Goal: Transaction & Acquisition: Purchase product/service

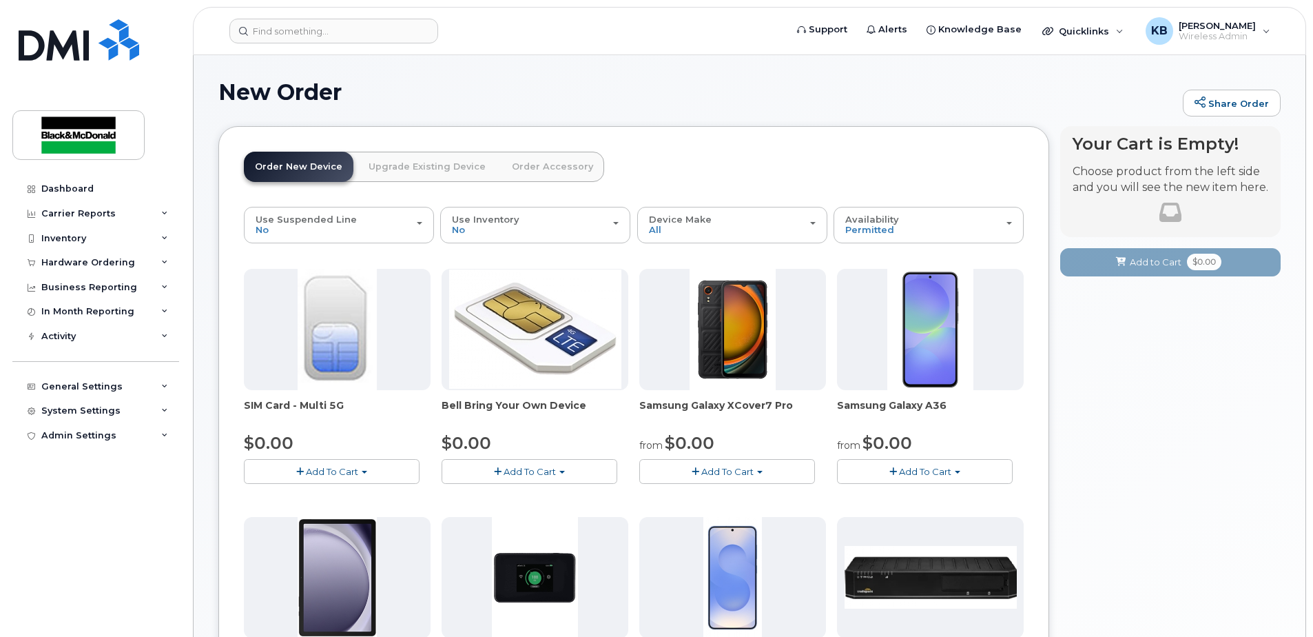
scroll to position [161, 0]
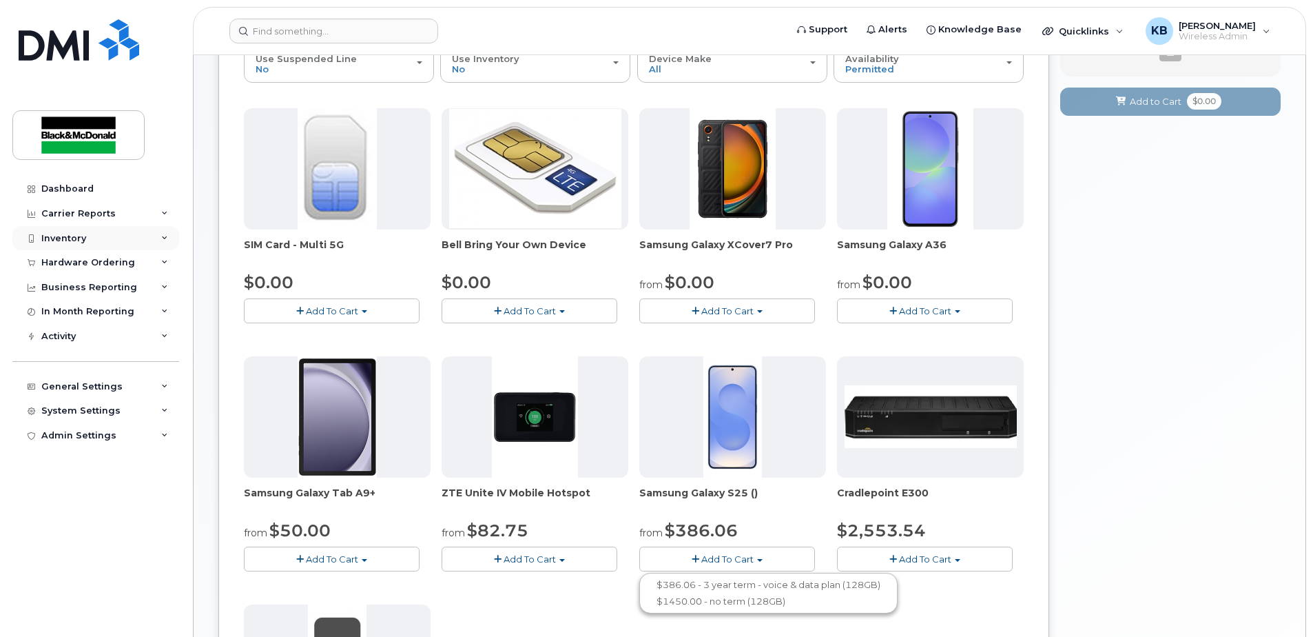
click at [79, 239] on div "Inventory" at bounding box center [63, 238] width 45 height 11
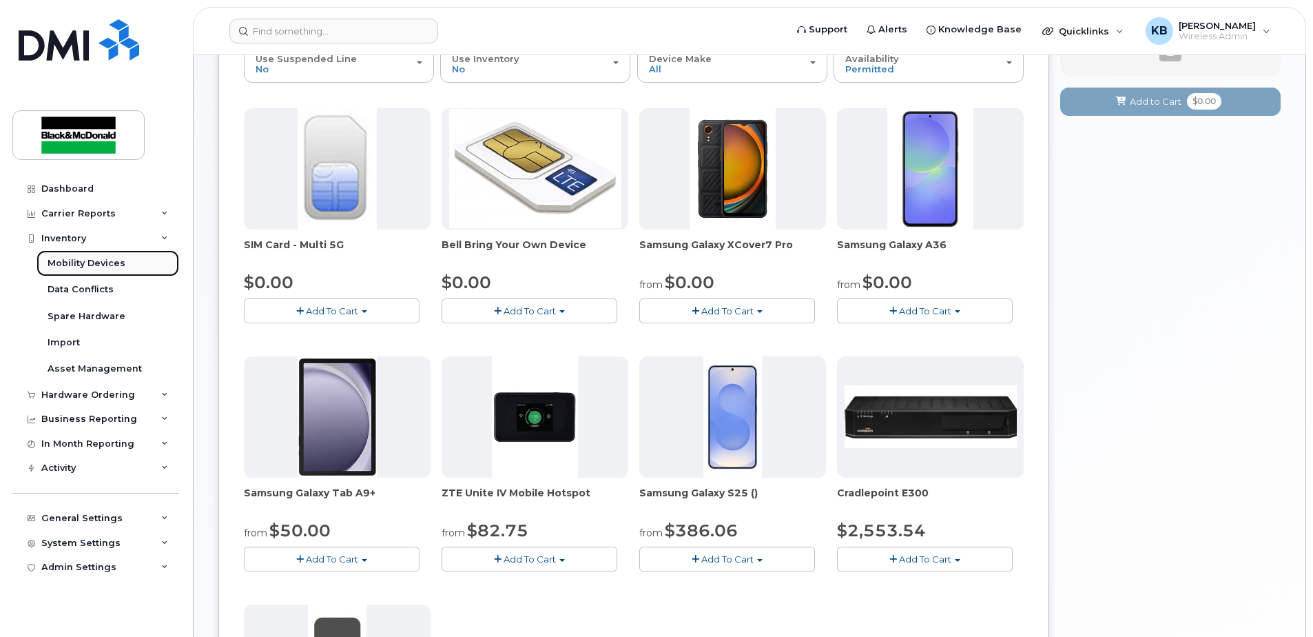
click at [79, 264] on div "Mobility Devices" at bounding box center [87, 263] width 78 height 12
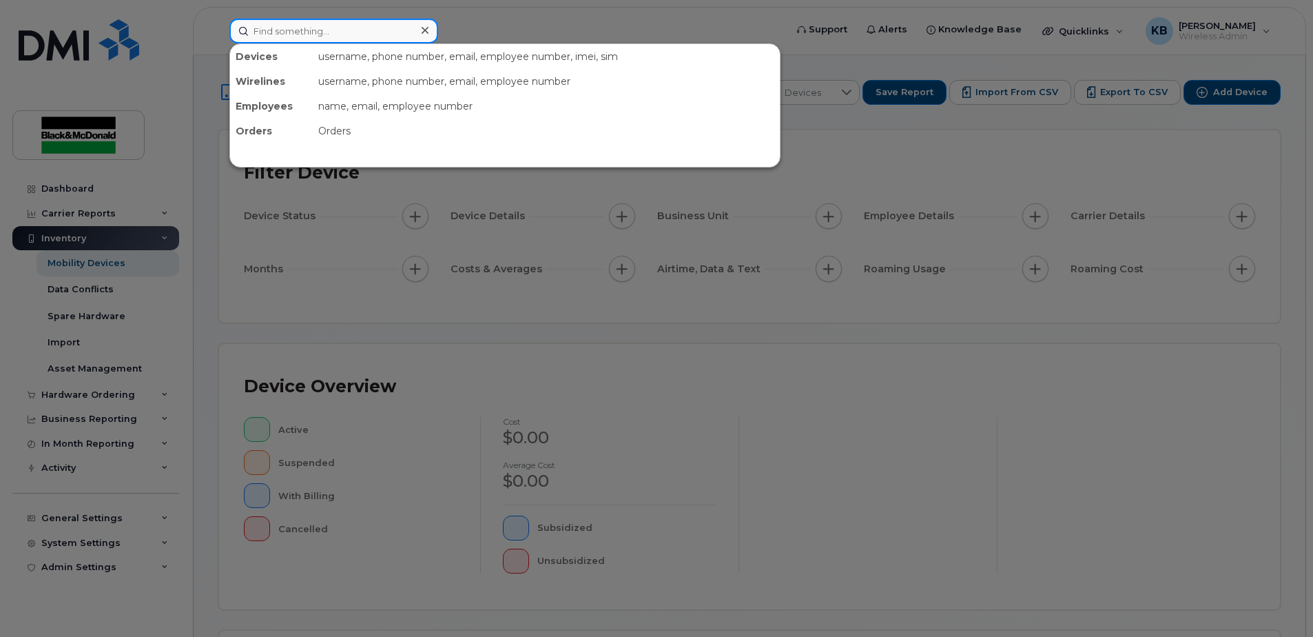
click at [317, 29] on input at bounding box center [333, 31] width 209 height 25
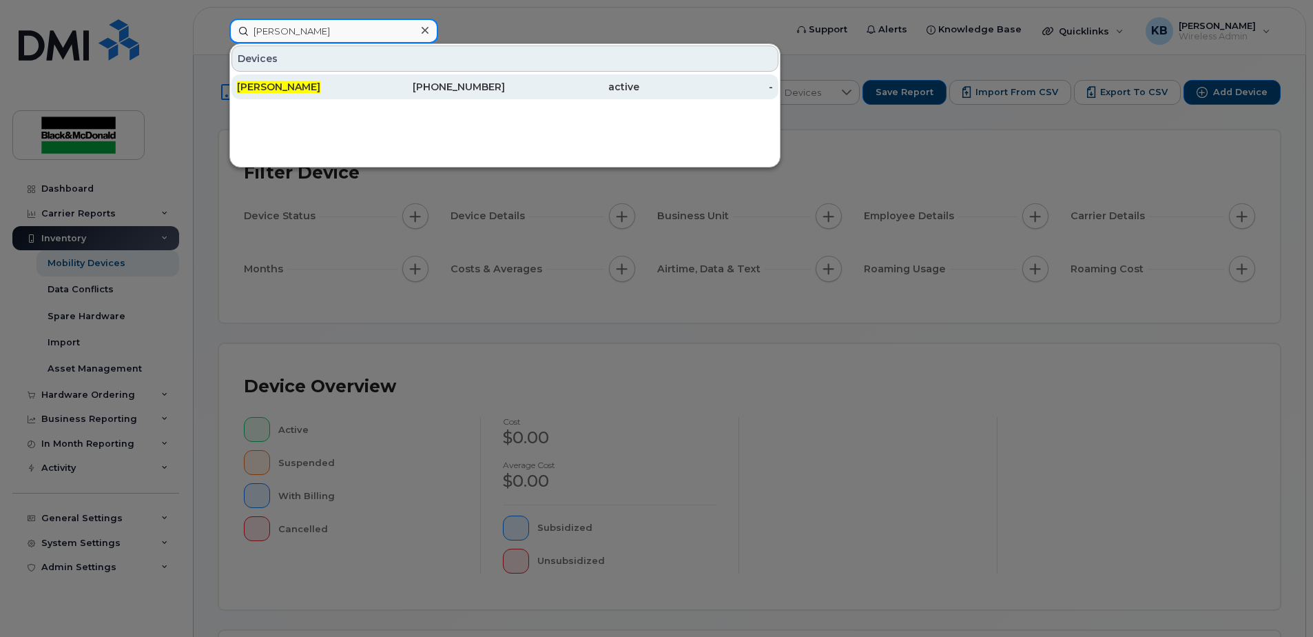
type input "trevor brown"
click at [360, 93] on div "[PERSON_NAME]" at bounding box center [304, 87] width 134 height 14
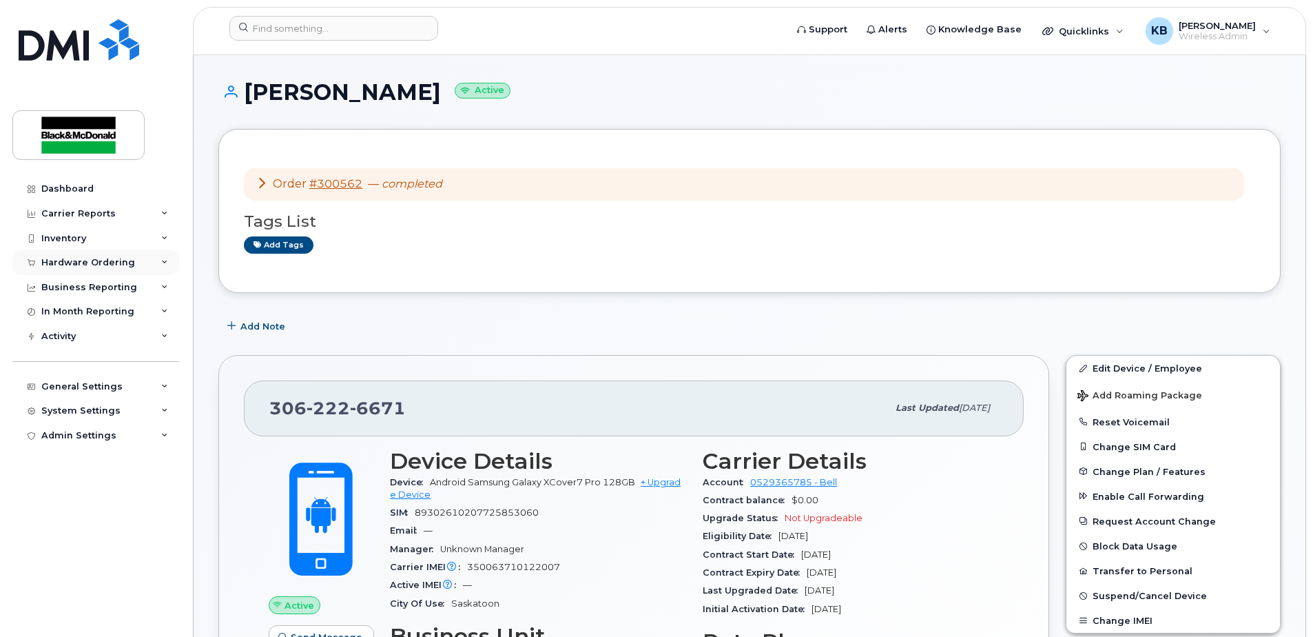
click at [93, 256] on div "Hardware Ordering" at bounding box center [95, 262] width 167 height 25
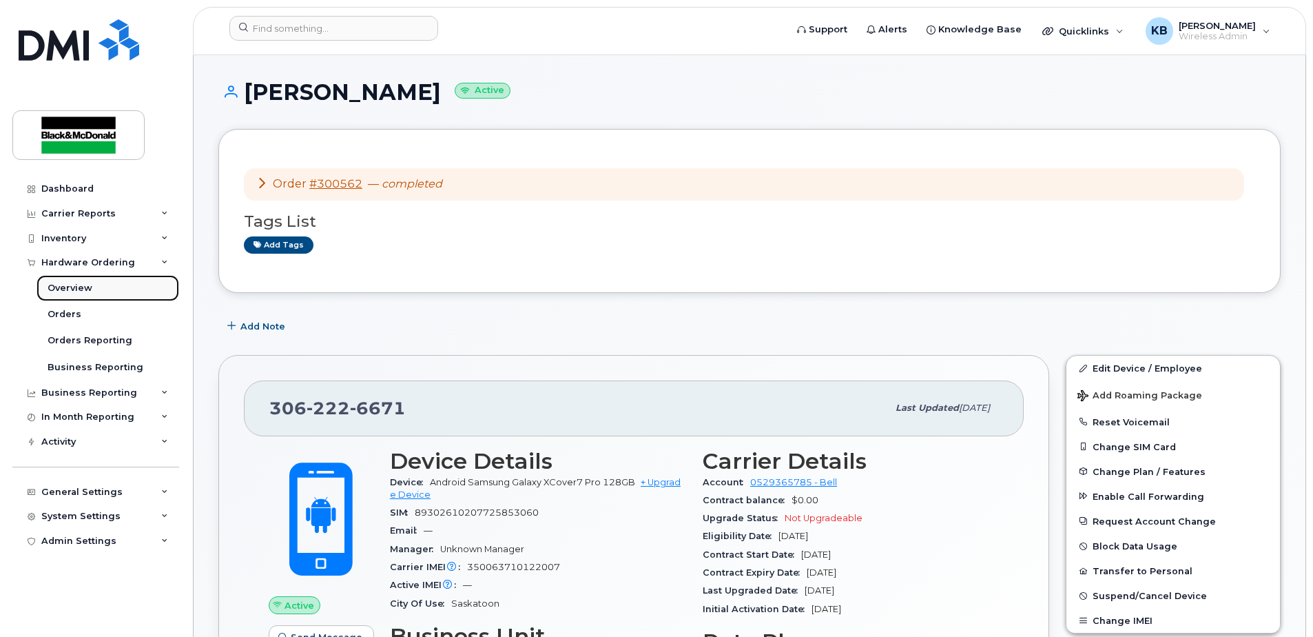
click at [92, 288] on link "Overview" at bounding box center [108, 288] width 143 height 26
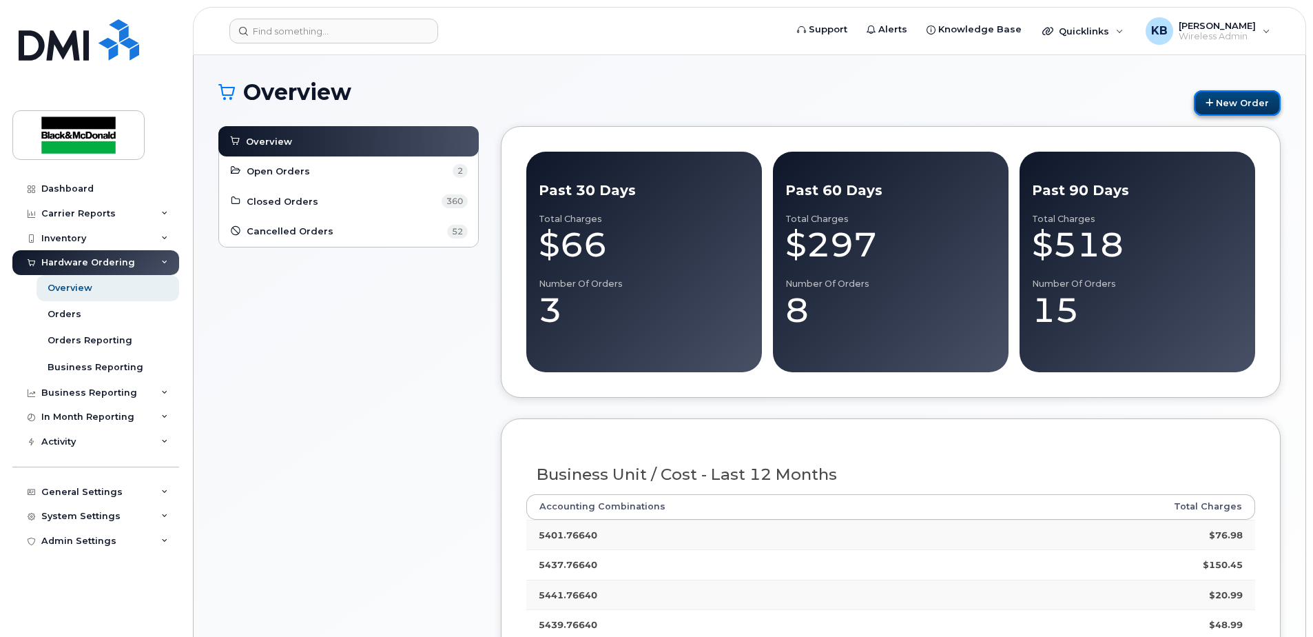
click at [1251, 94] on link "New Order" at bounding box center [1237, 102] width 87 height 25
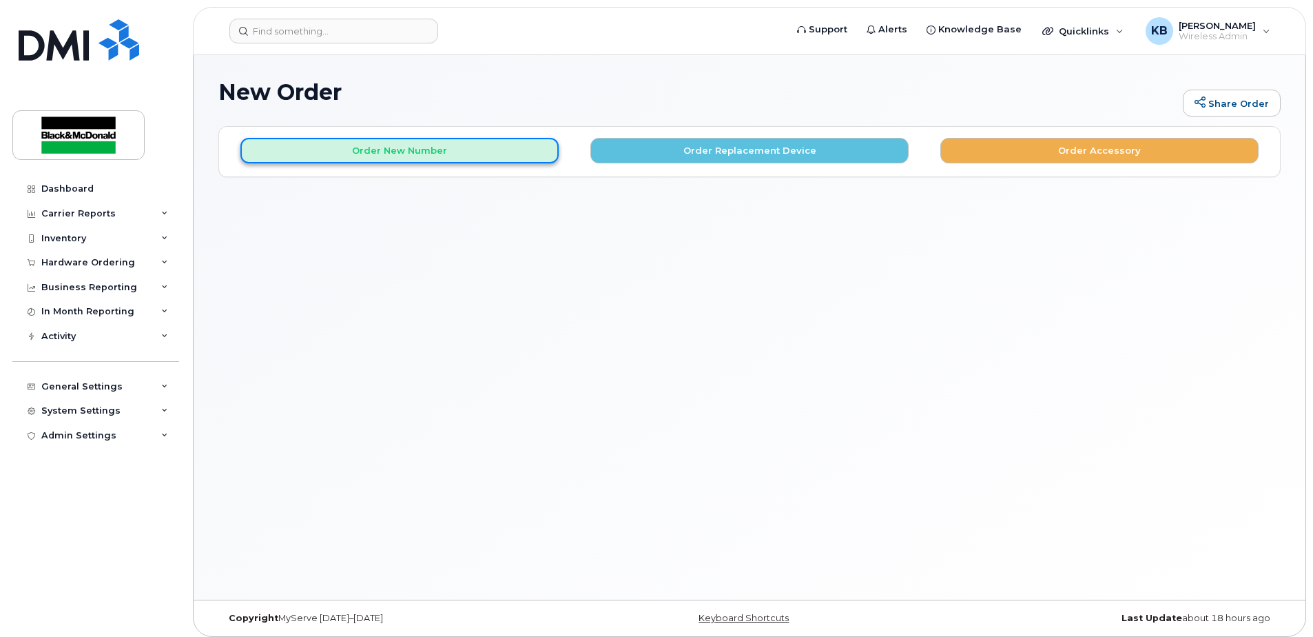
click at [405, 156] on button "Order New Number" at bounding box center [399, 150] width 318 height 25
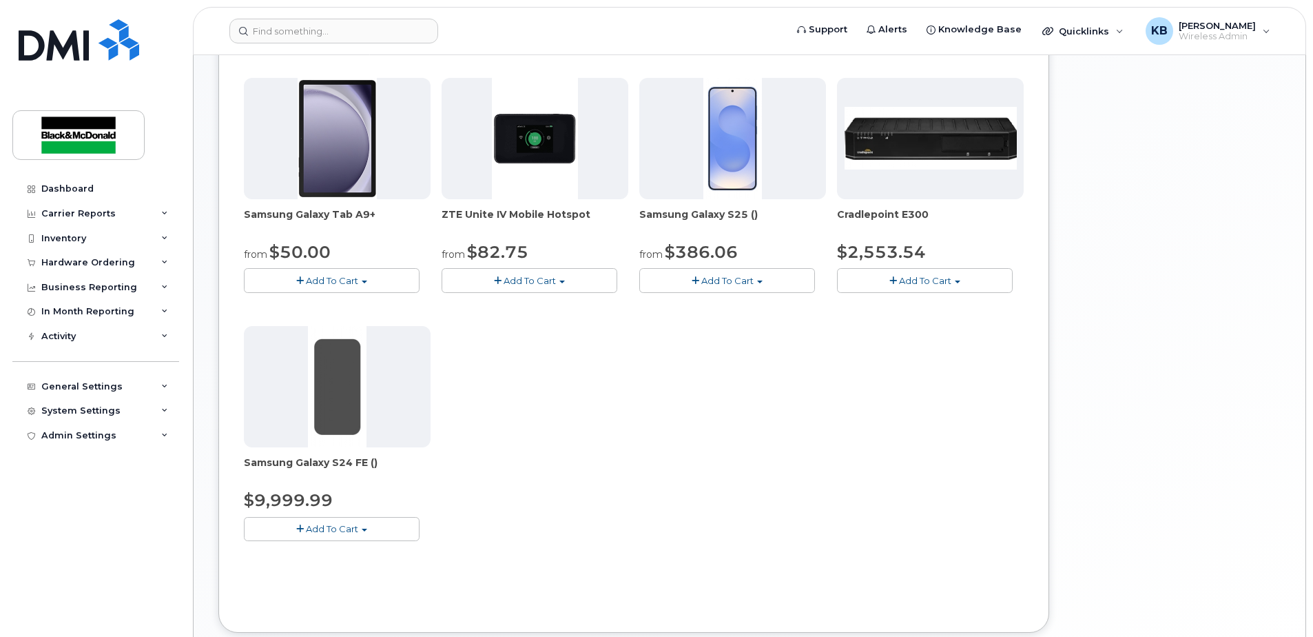
scroll to position [482, 0]
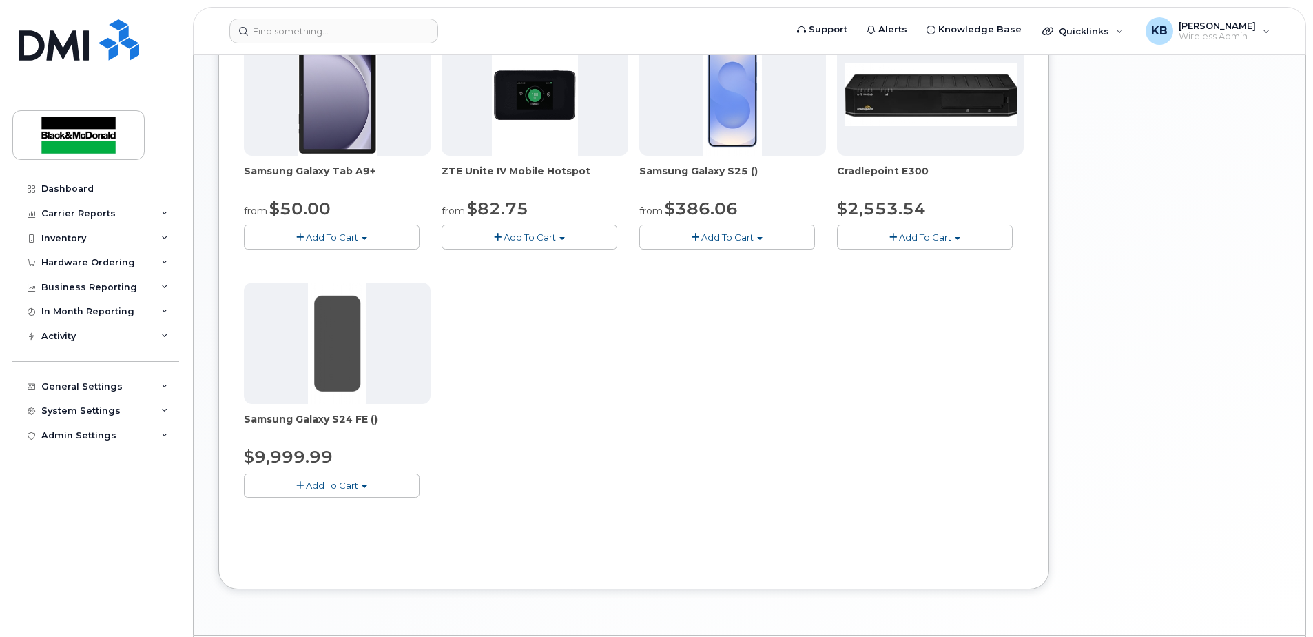
click at [351, 481] on span "Add To Cart" at bounding box center [332, 485] width 52 height 11
click at [614, 408] on div "SIM Card - Multi 5G $0.00 Add To Cart $0.00 - New Activation Bell Bring Your Ow…" at bounding box center [634, 152] width 780 height 733
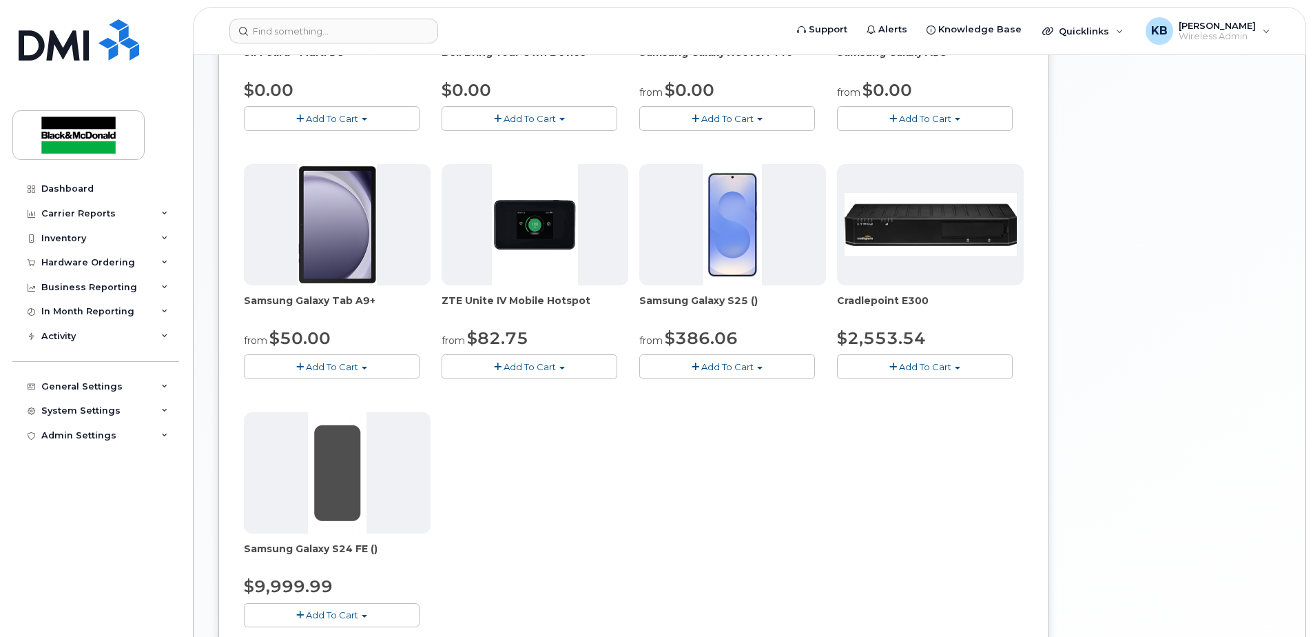
scroll to position [322, 0]
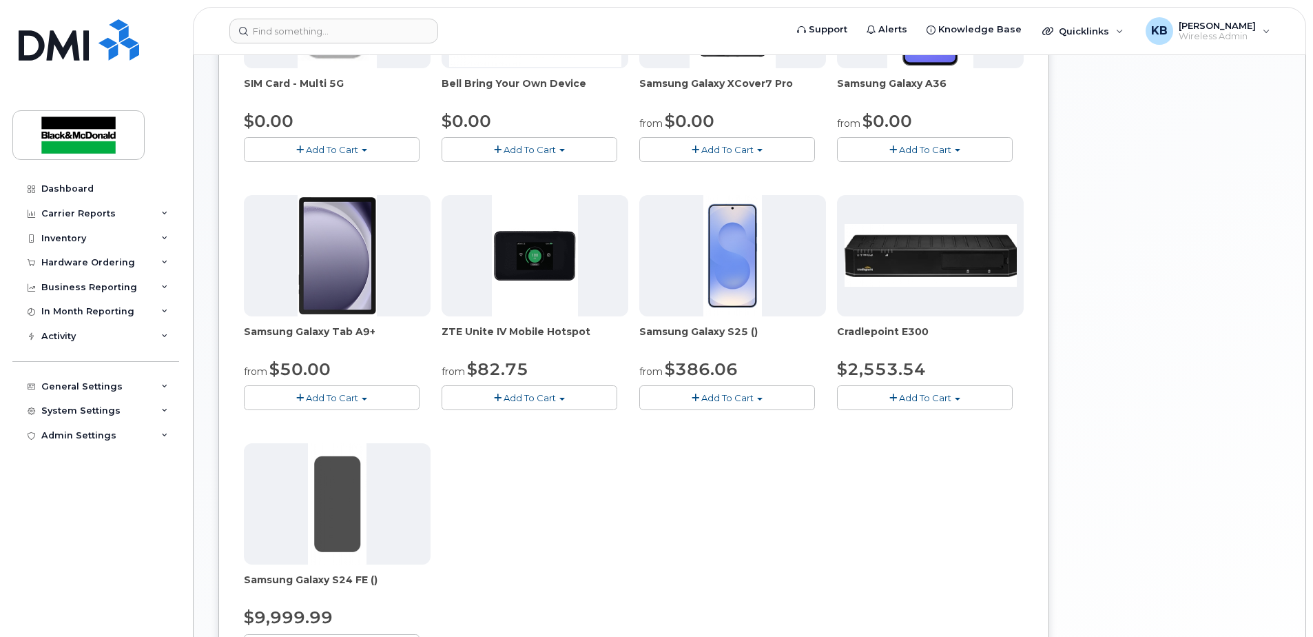
click at [704, 397] on span "Add To Cart" at bounding box center [727, 397] width 52 height 11
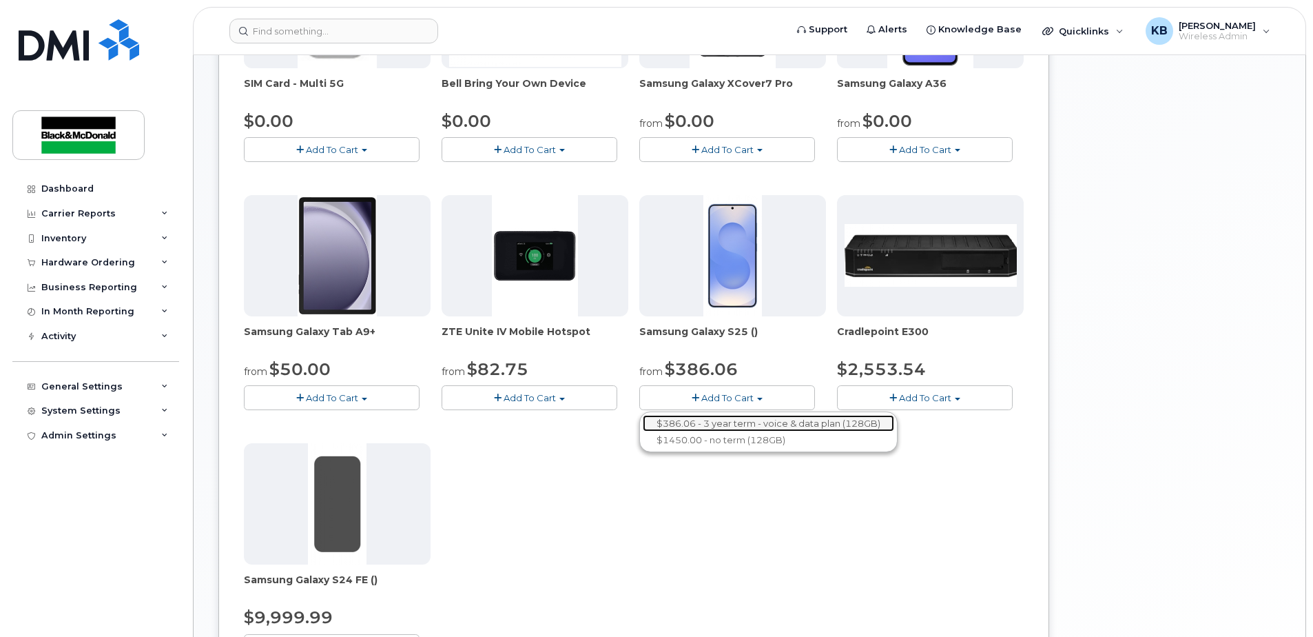
click at [746, 427] on link "$386.06 - 3 year term - voice & data plan (128GB)" at bounding box center [769, 423] width 252 height 17
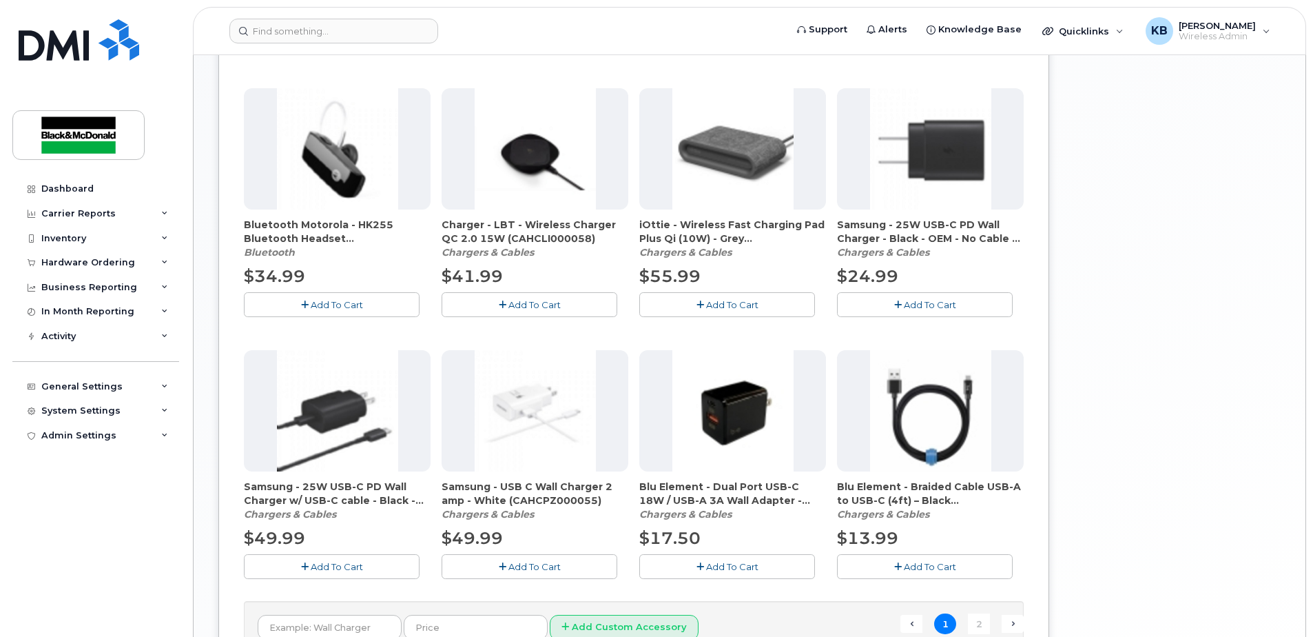
scroll to position [892, 0]
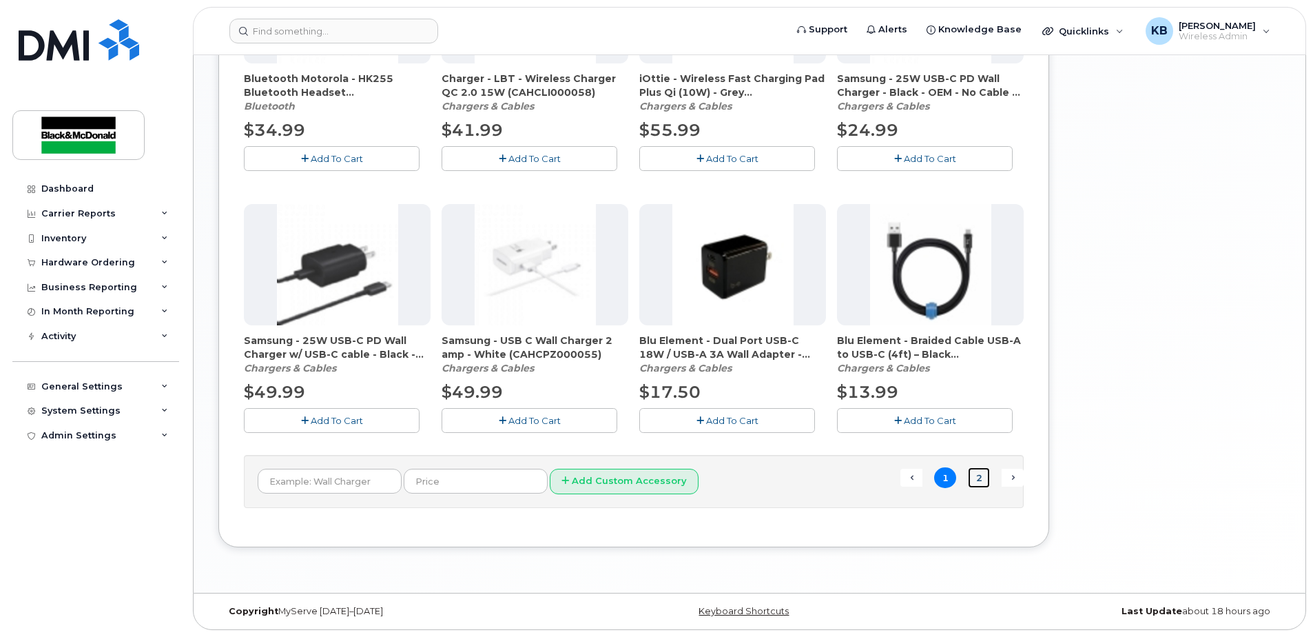
click at [983, 480] on link "2" at bounding box center [979, 477] width 22 height 21
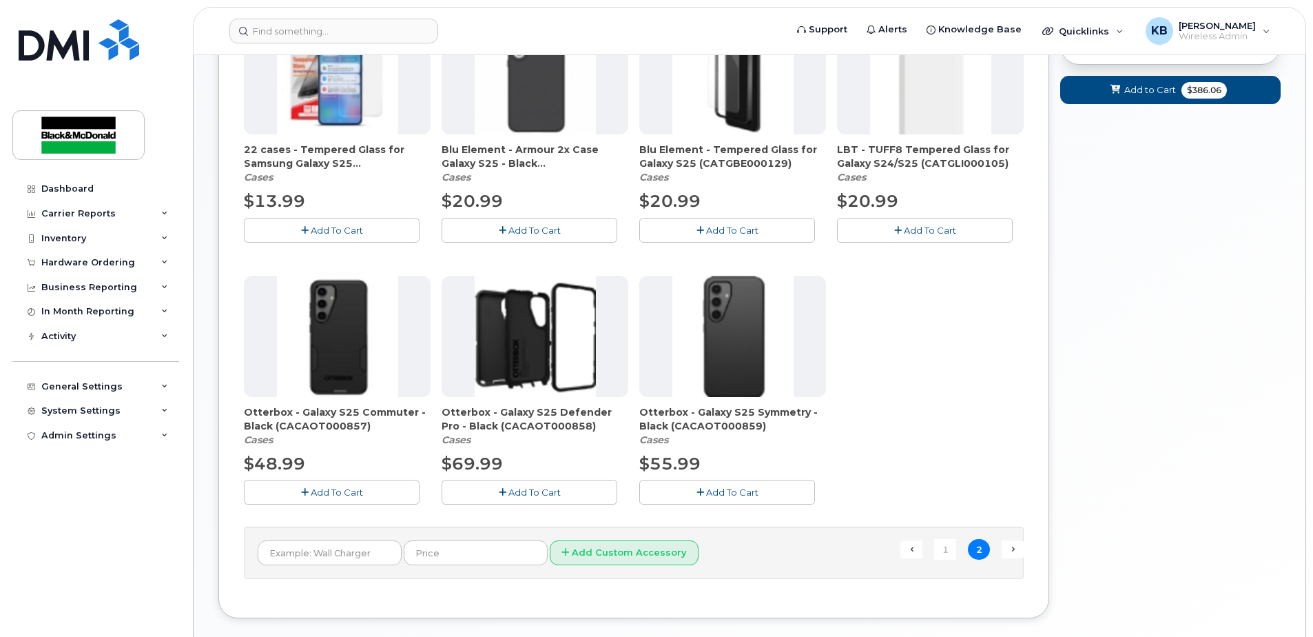
scroll to position [329, 0]
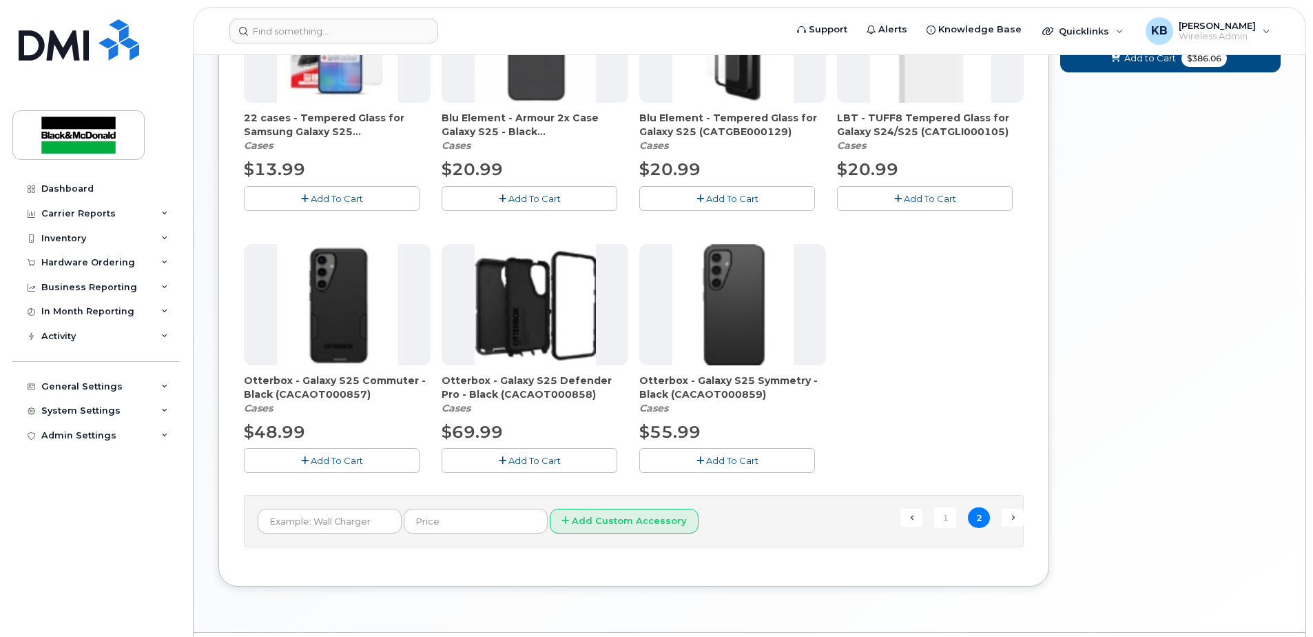
click at [735, 462] on span "Add To Cart" at bounding box center [732, 460] width 52 height 11
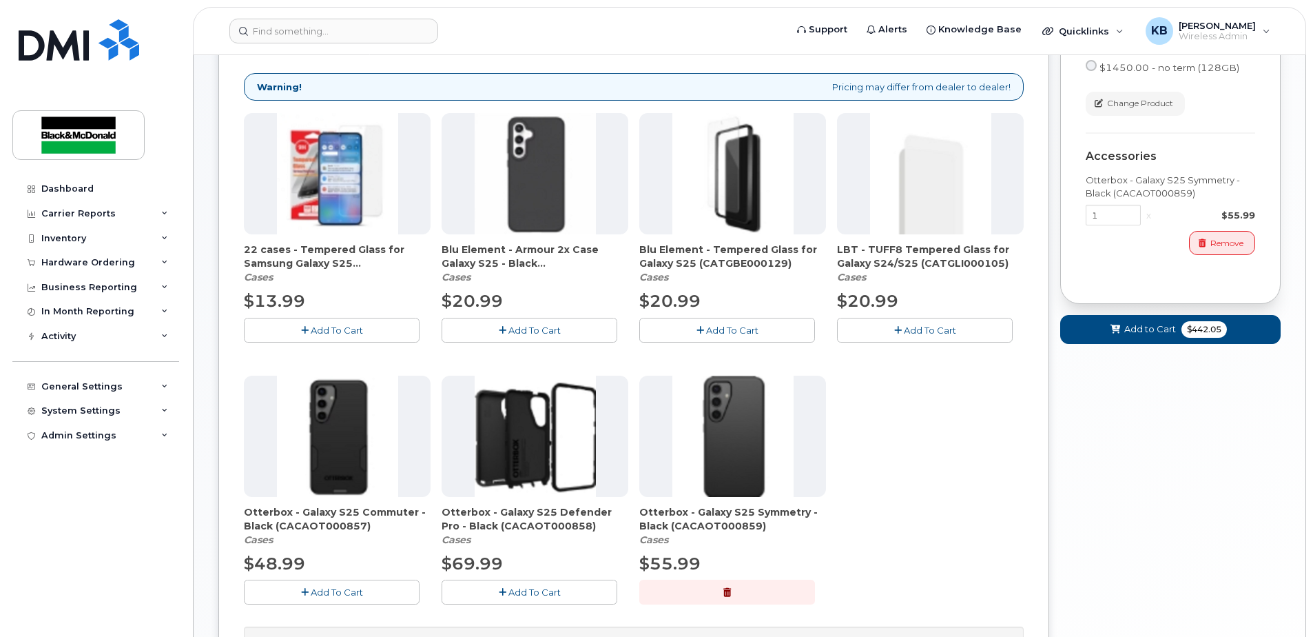
scroll to position [167, 0]
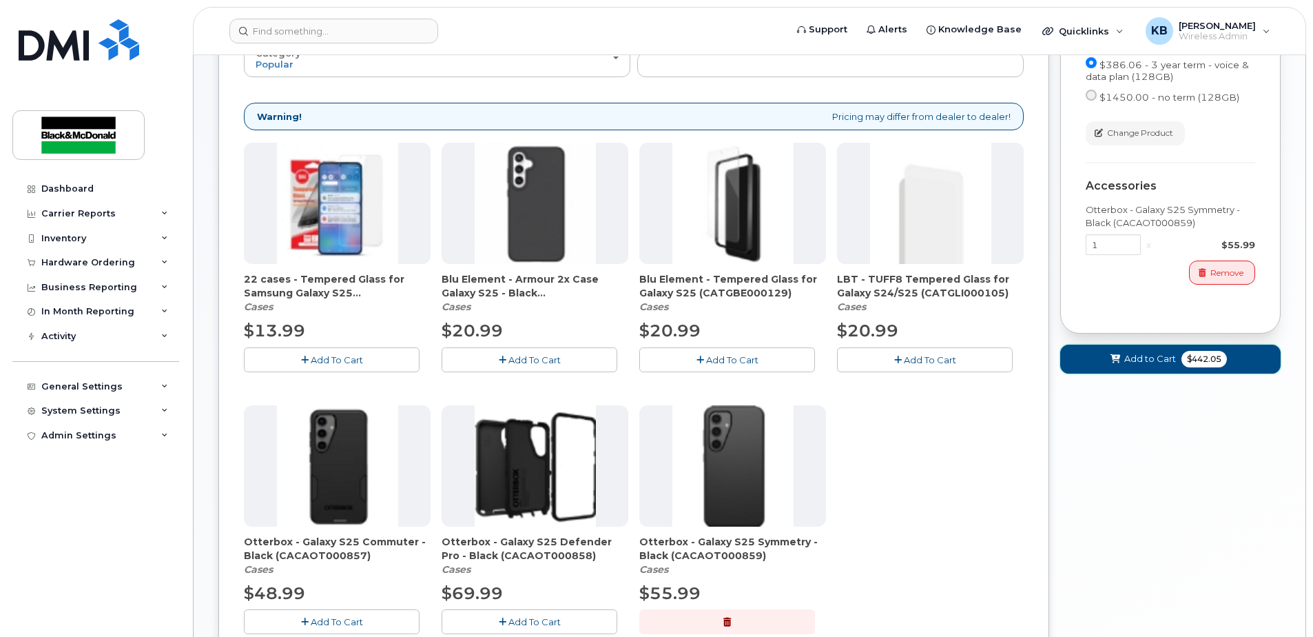
click at [1160, 362] on span "Add to Cart" at bounding box center [1151, 358] width 52 height 13
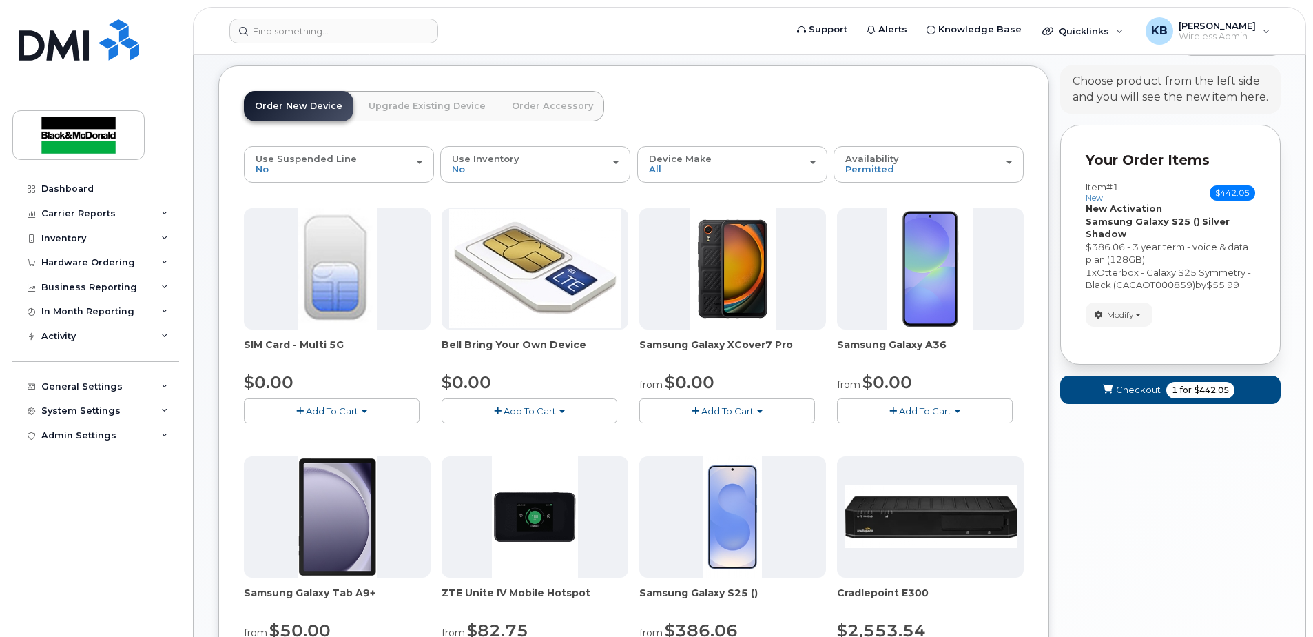
scroll to position [7, 0]
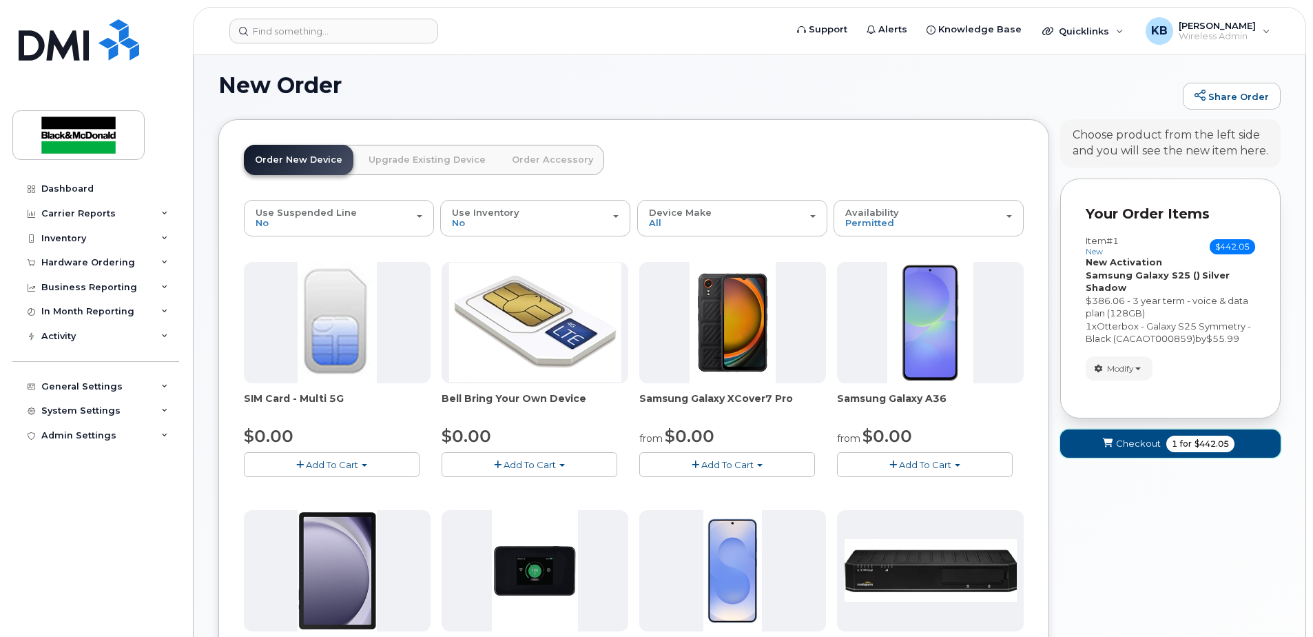
click at [1140, 449] on span "Checkout" at bounding box center [1138, 443] width 45 height 13
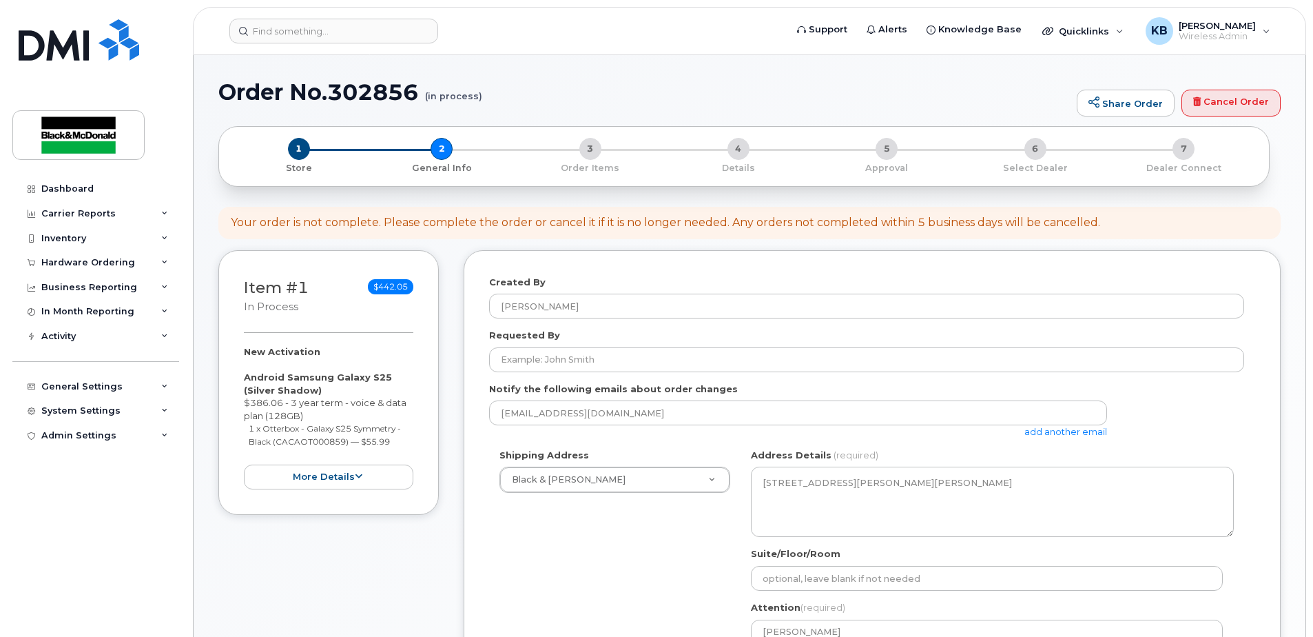
select select
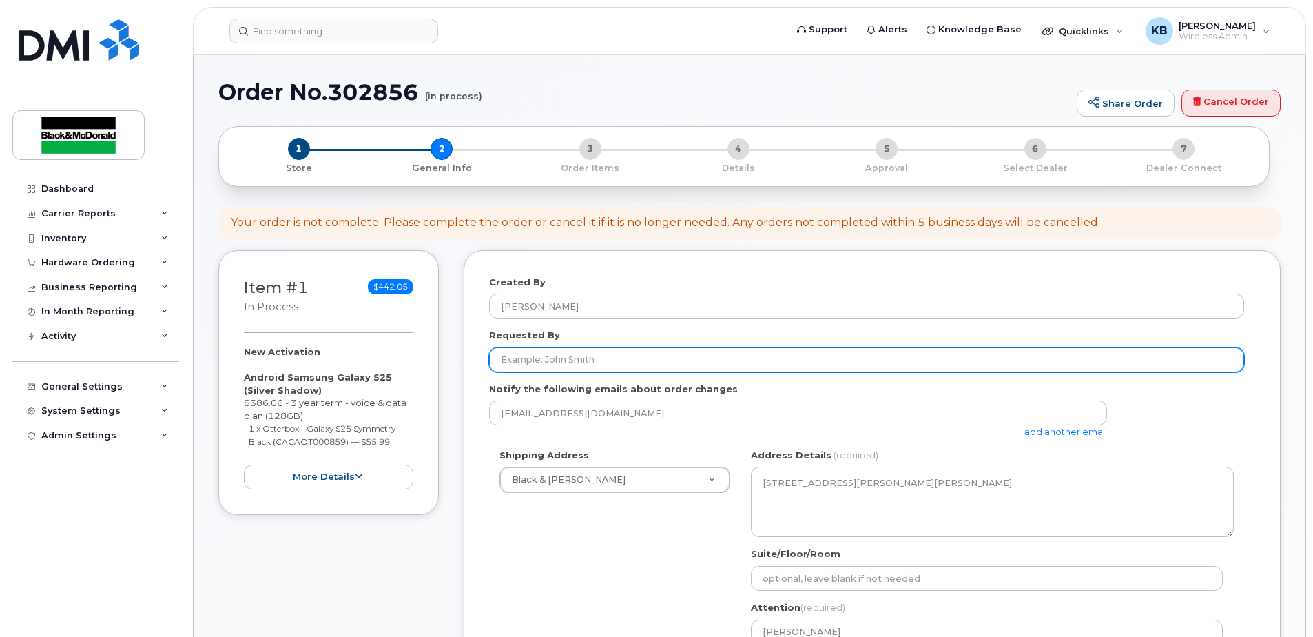
click at [544, 360] on input "Requested By" at bounding box center [866, 359] width 755 height 25
type input "[PERSON_NAME]"
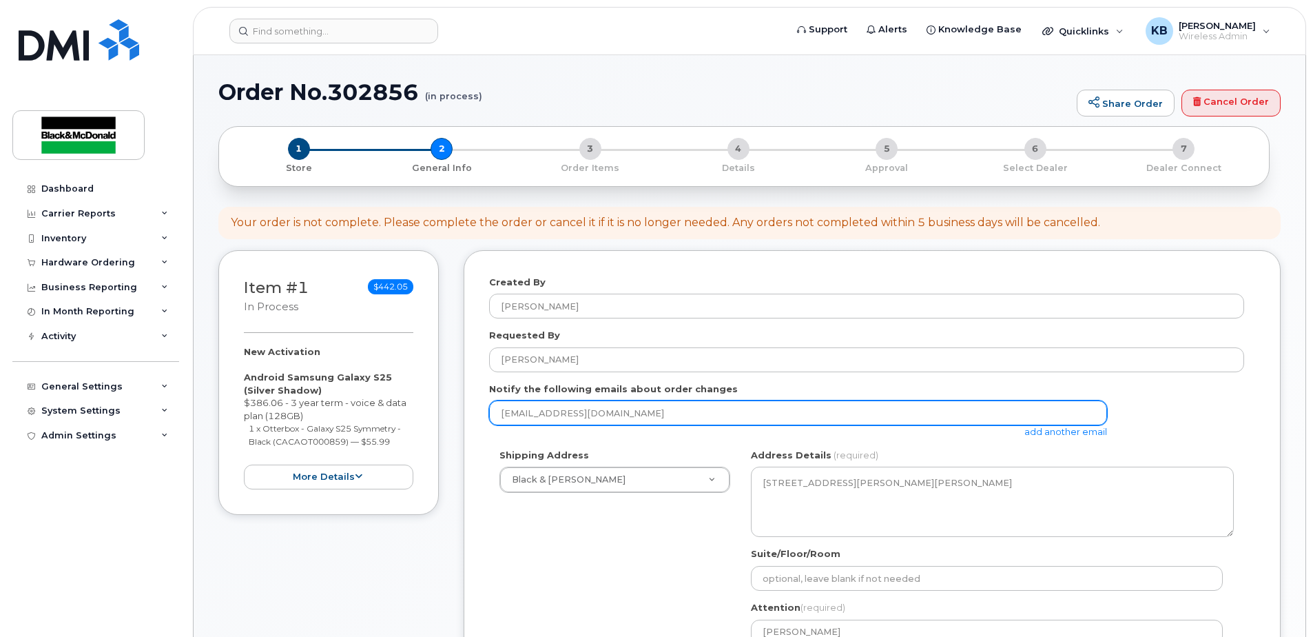
scroll to position [161, 0]
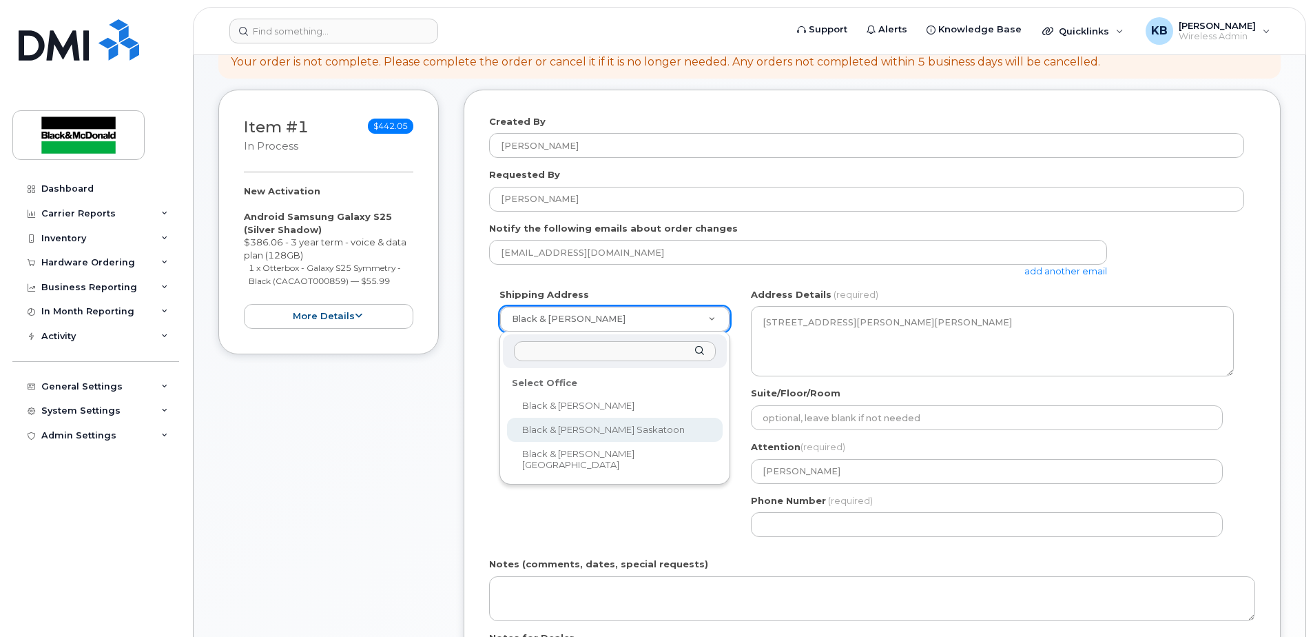
select select
type textarea "3455 Idylwyld Drive North Saskatoon Saskatchewan S7L 6B5"
type input "[PERSON_NAME]"
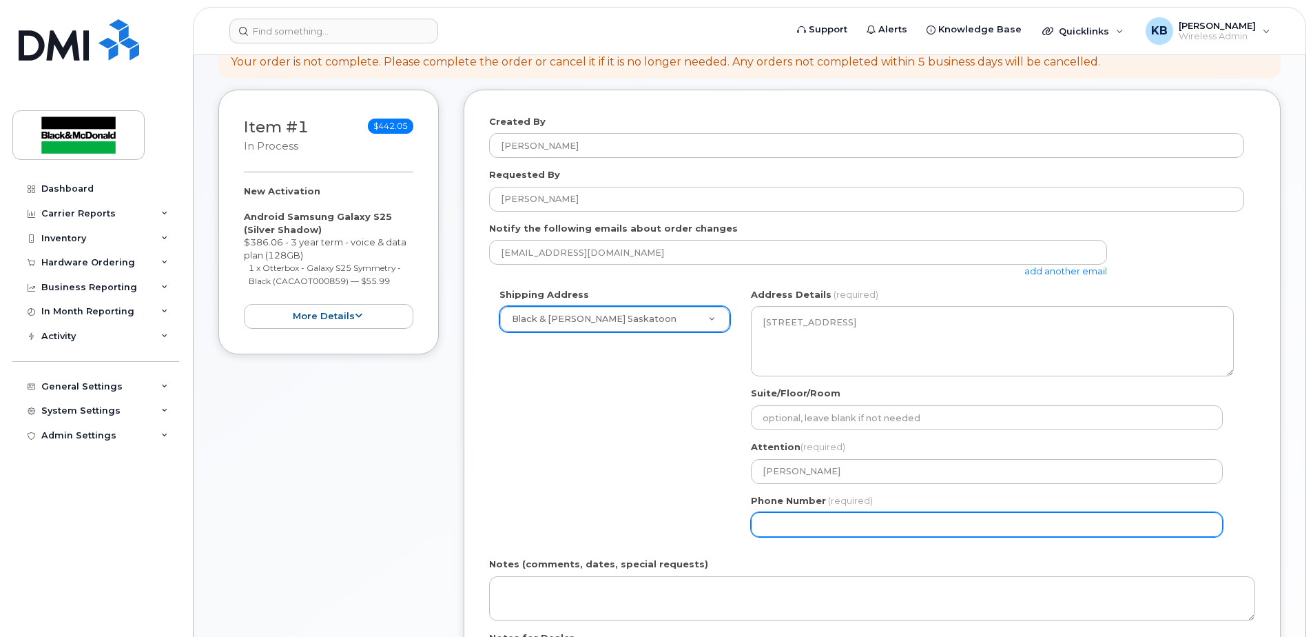
click at [809, 519] on input "Phone Number" at bounding box center [987, 524] width 472 height 25
select select
type input "306"
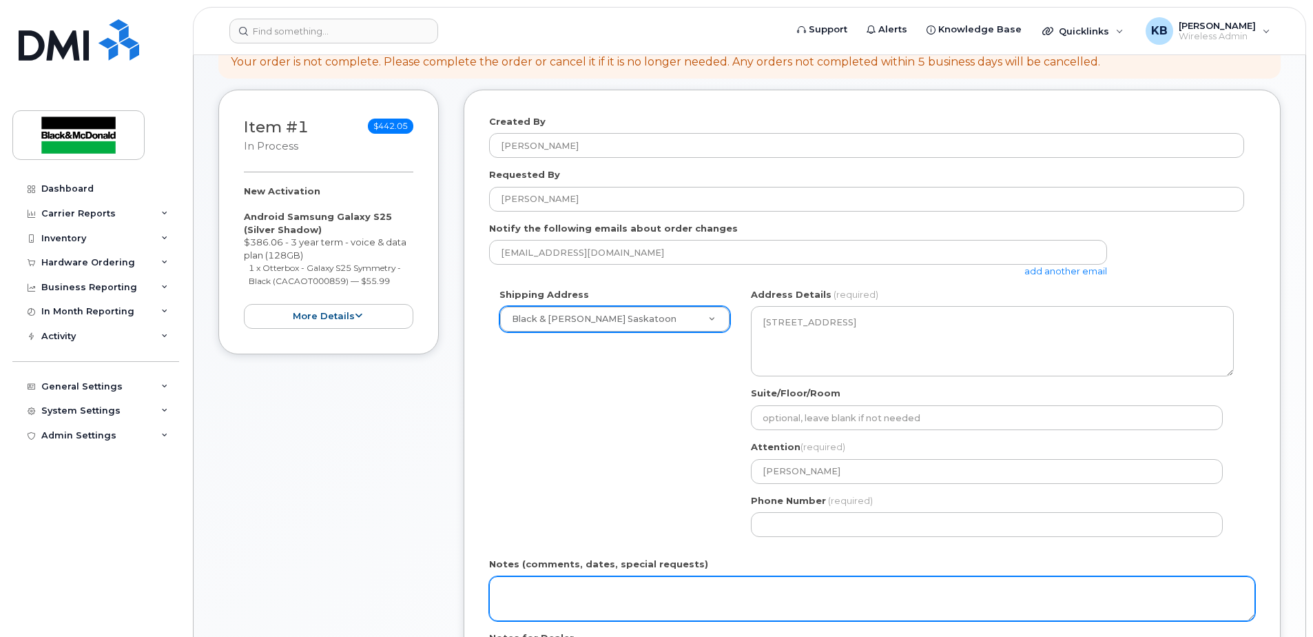
scroll to position [322, 0]
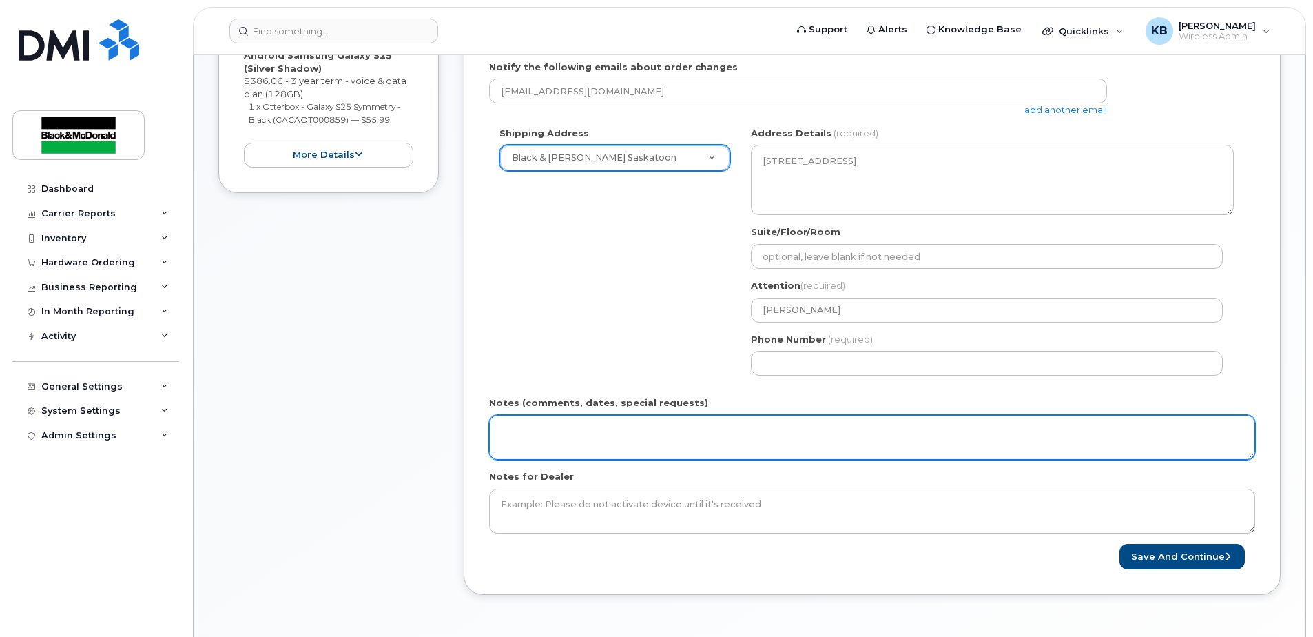
click at [622, 439] on textarea "Notes (comments, dates, special requests)" at bounding box center [872, 437] width 766 height 45
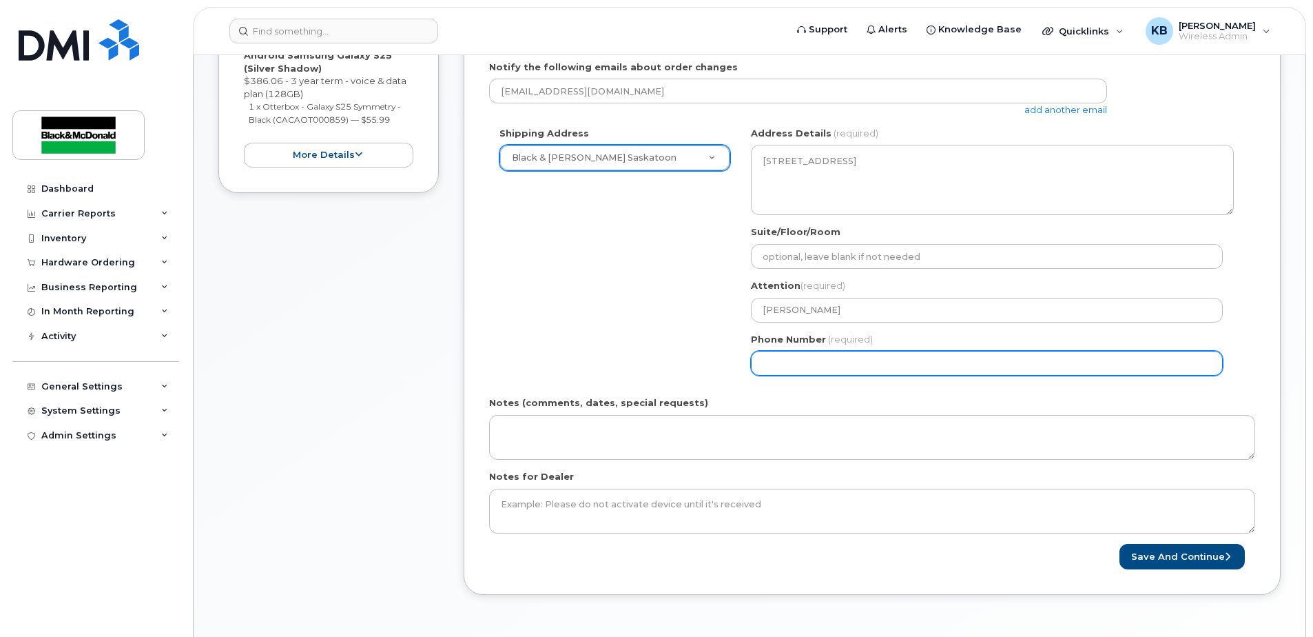
click at [786, 367] on input "Phone Number" at bounding box center [987, 363] width 472 height 25
click at [803, 362] on input "Phone Number" at bounding box center [987, 363] width 472 height 25
select select
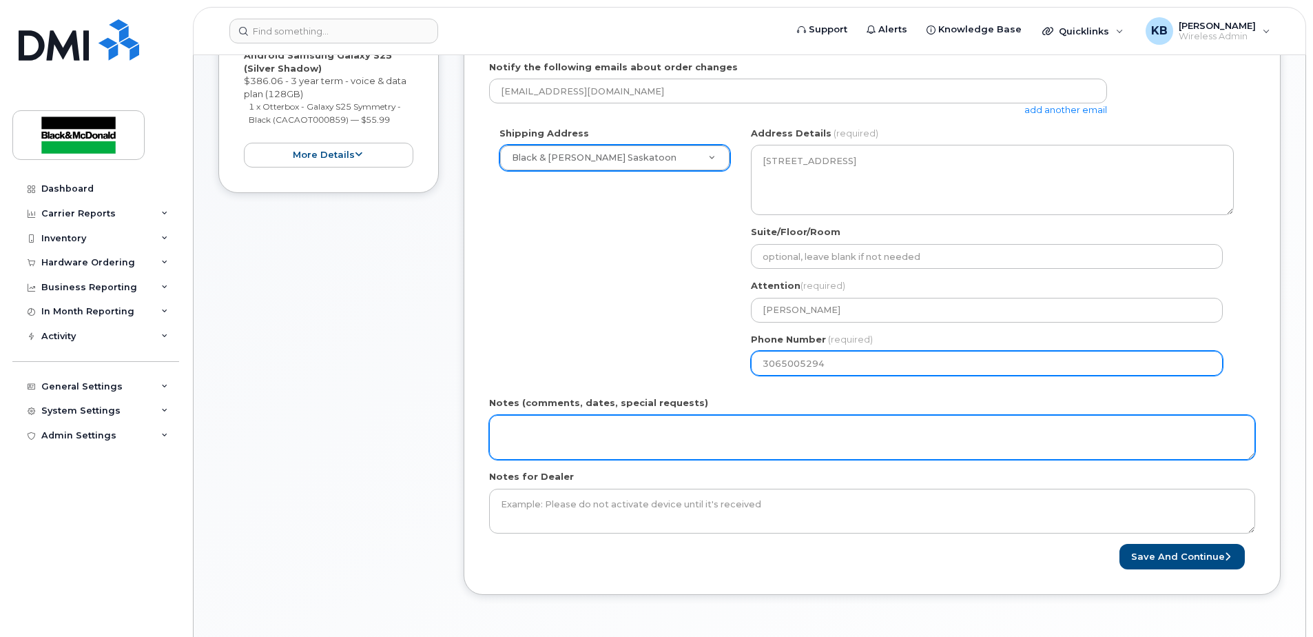
type input "3065005294"
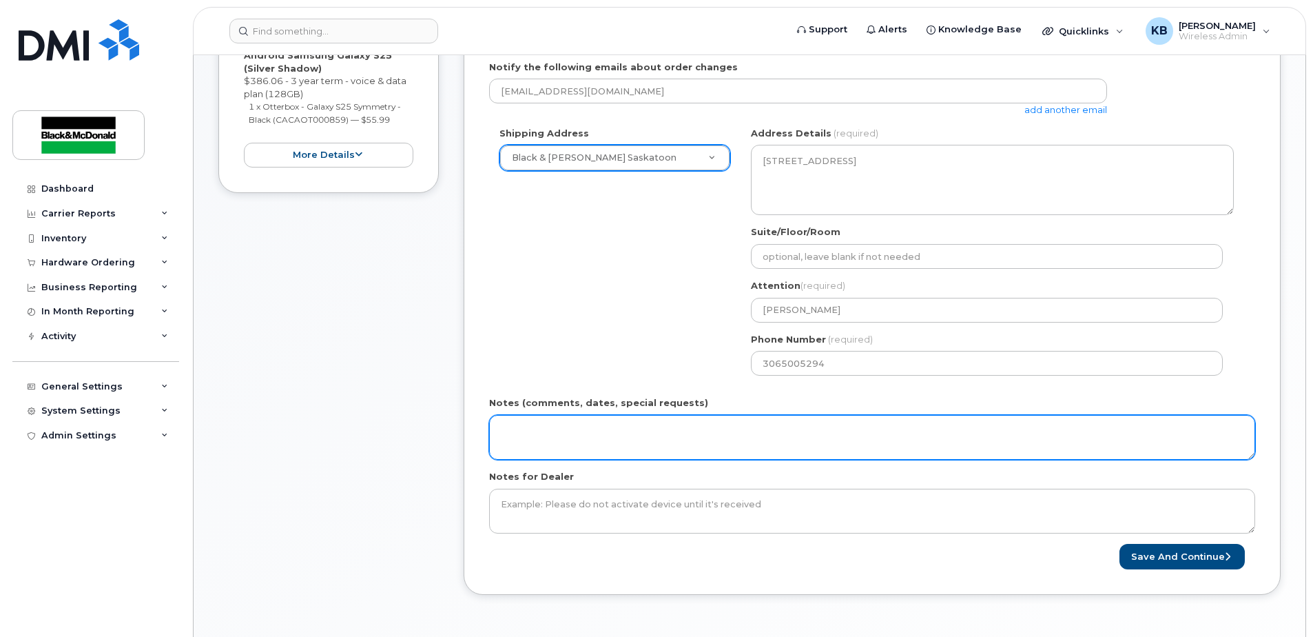
drag, startPoint x: 633, startPoint y: 419, endPoint x: 633, endPoint y: 432, distance: 13.1
click at [633, 419] on textarea "Notes (comments, dates, special requests)" at bounding box center [872, 437] width 766 height 45
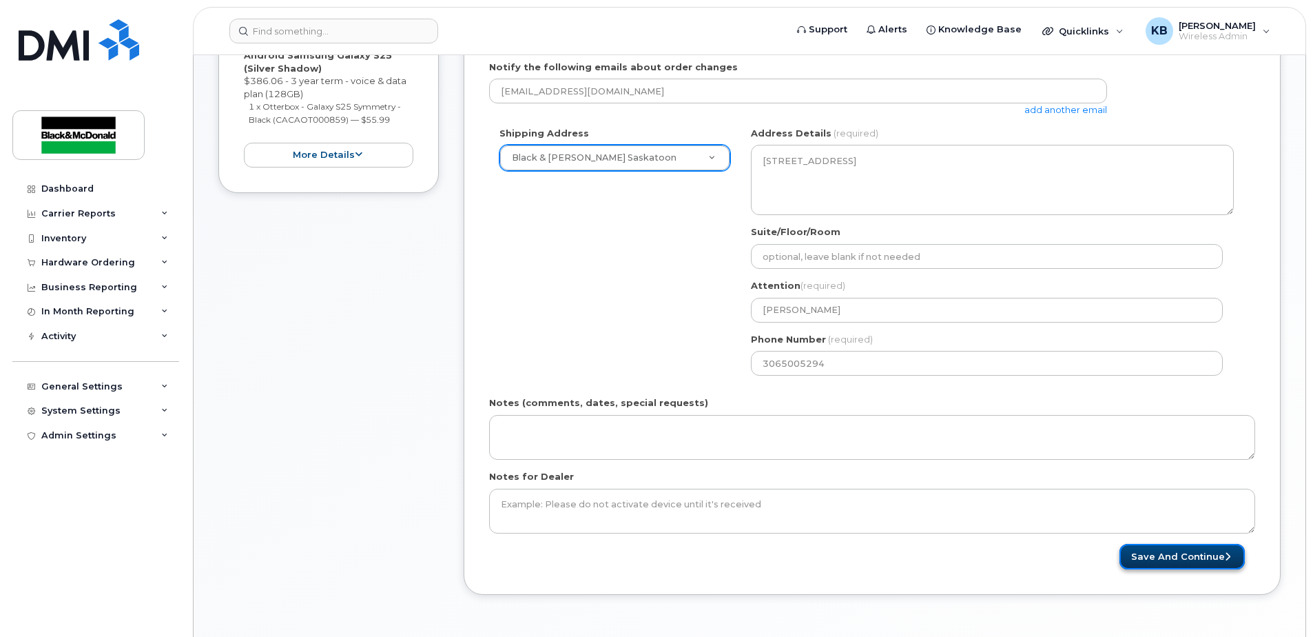
click at [1218, 557] on button "Save and Continue" at bounding box center [1182, 556] width 125 height 25
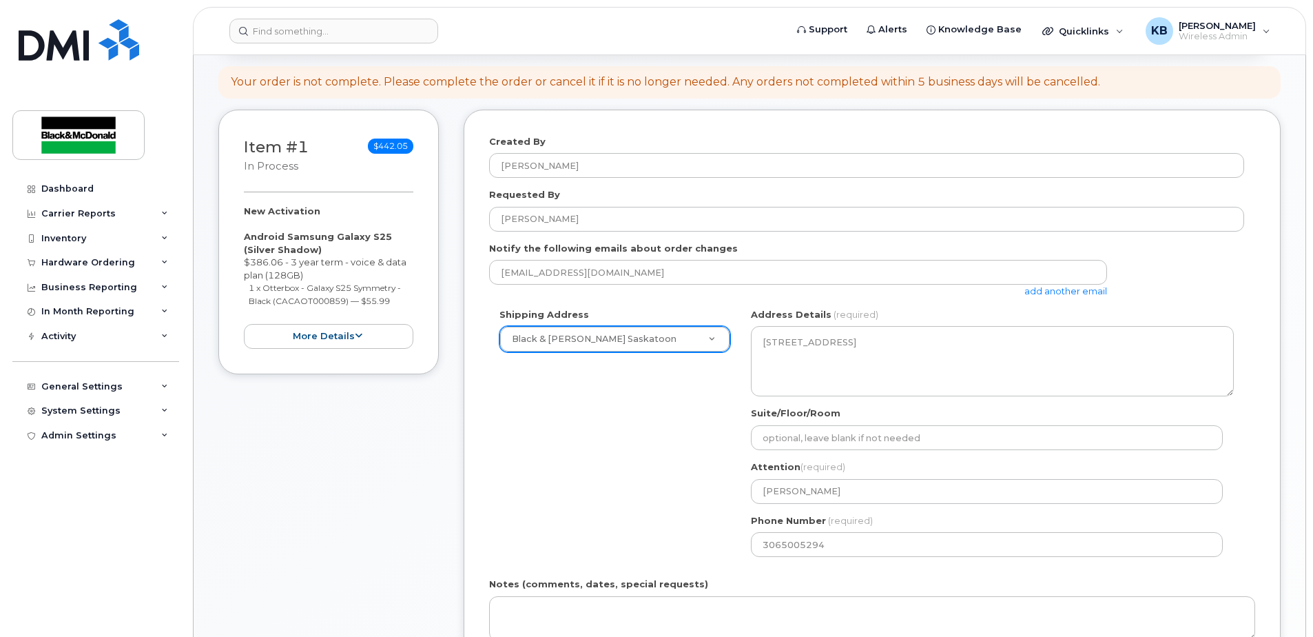
scroll to position [0, 0]
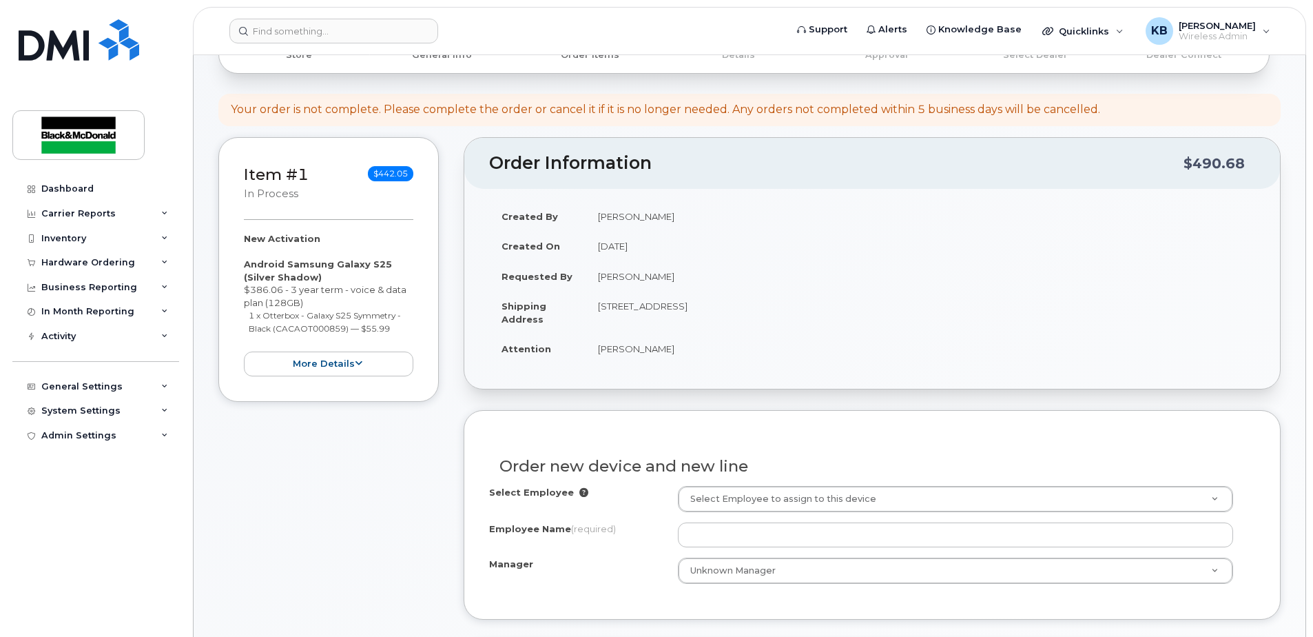
scroll to position [161, 0]
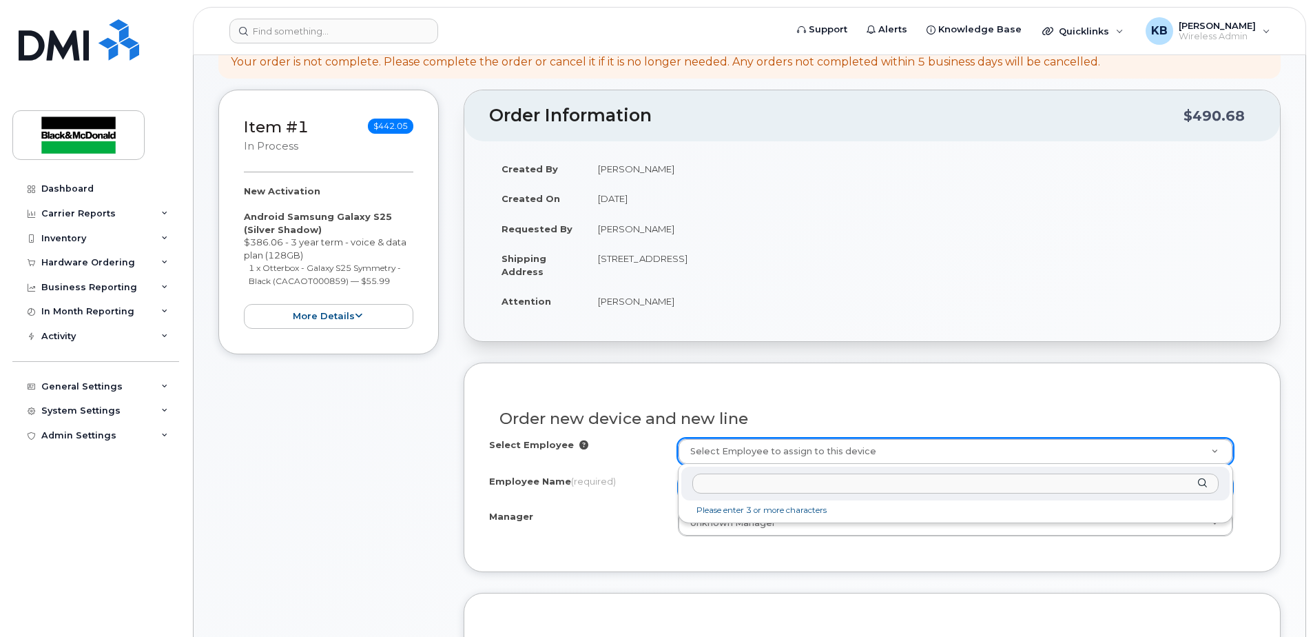
drag, startPoint x: 613, startPoint y: 485, endPoint x: 704, endPoint y: 490, distance: 90.4
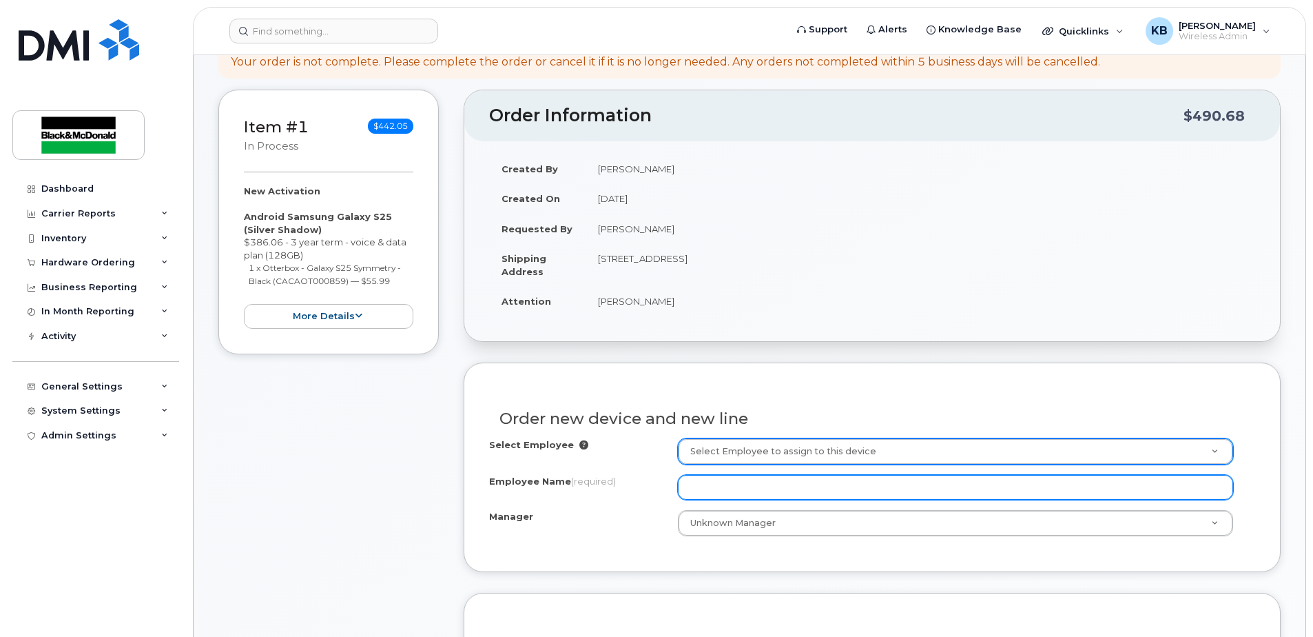
click at [710, 485] on input "Employee Name (required)" at bounding box center [955, 487] width 555 height 25
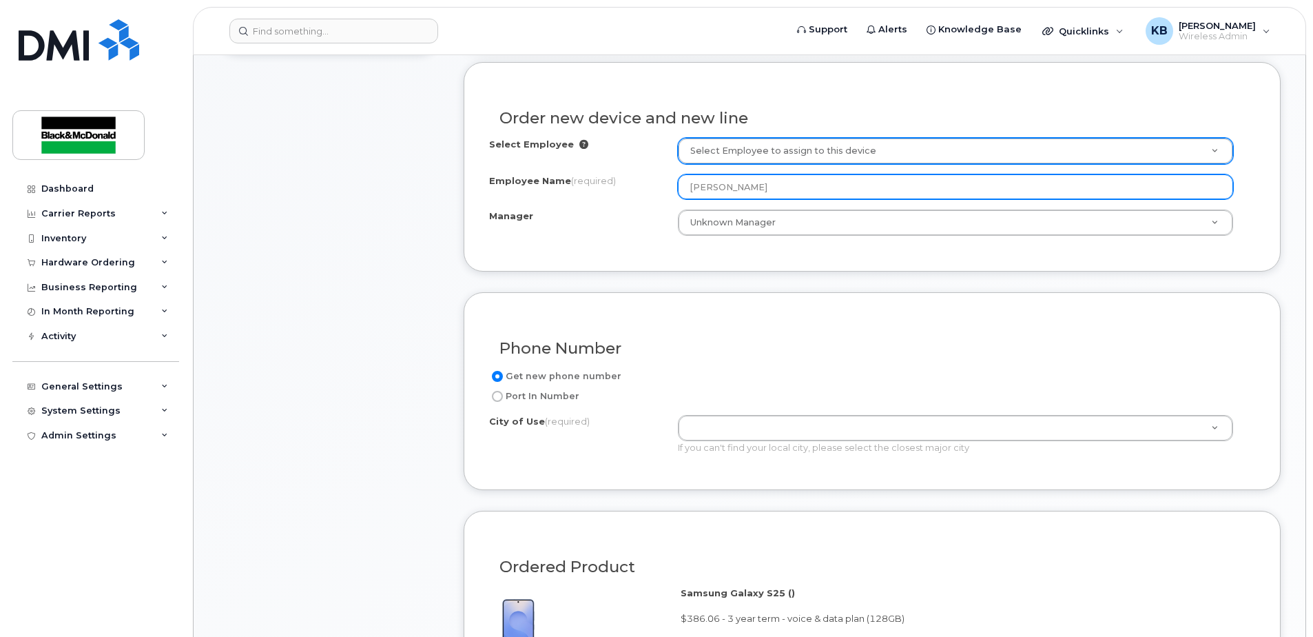
scroll to position [482, 0]
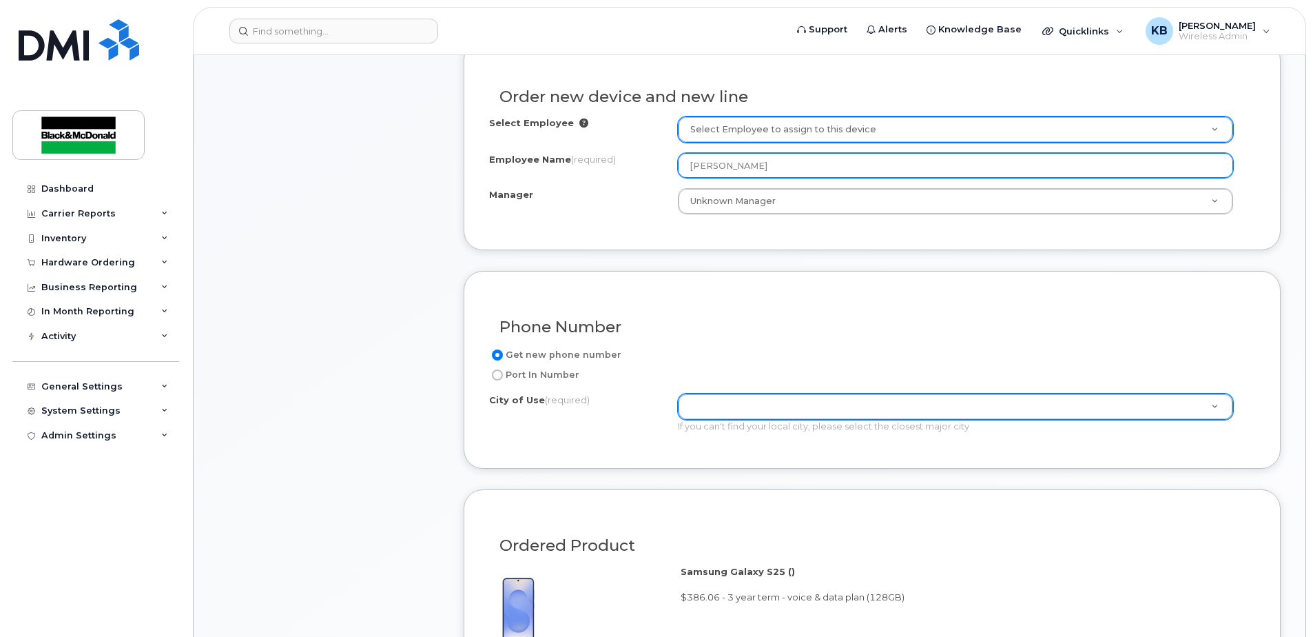
type input "[PERSON_NAME]"
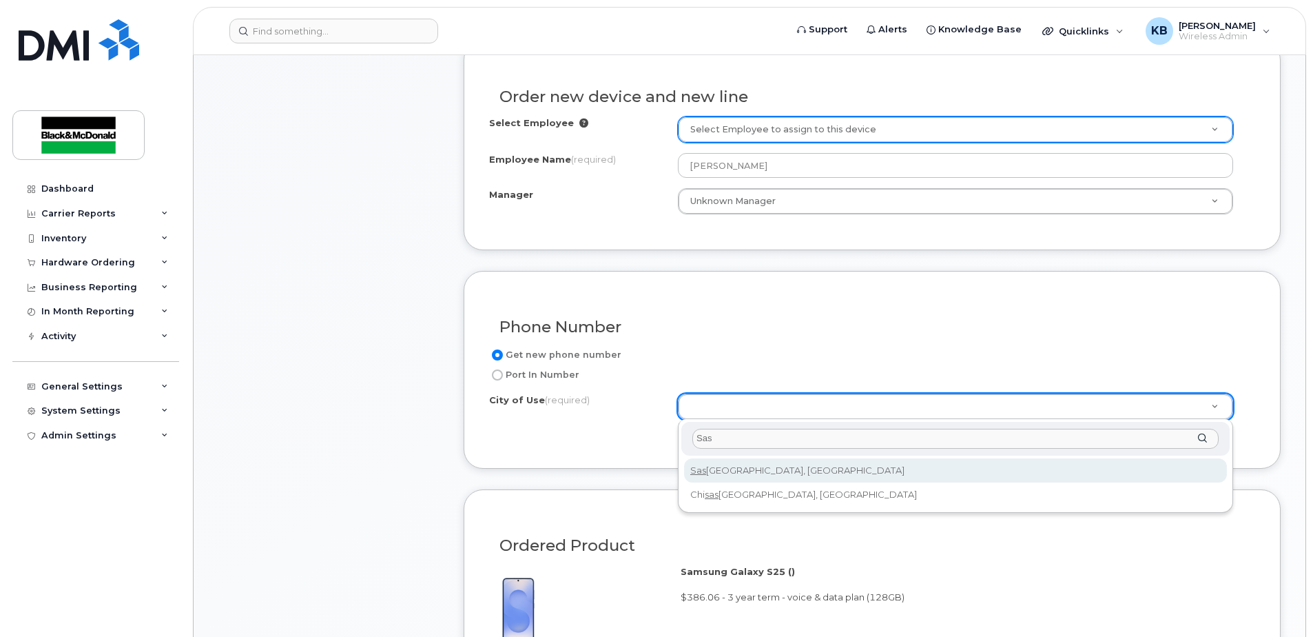
type input "Sas"
type input "7100"
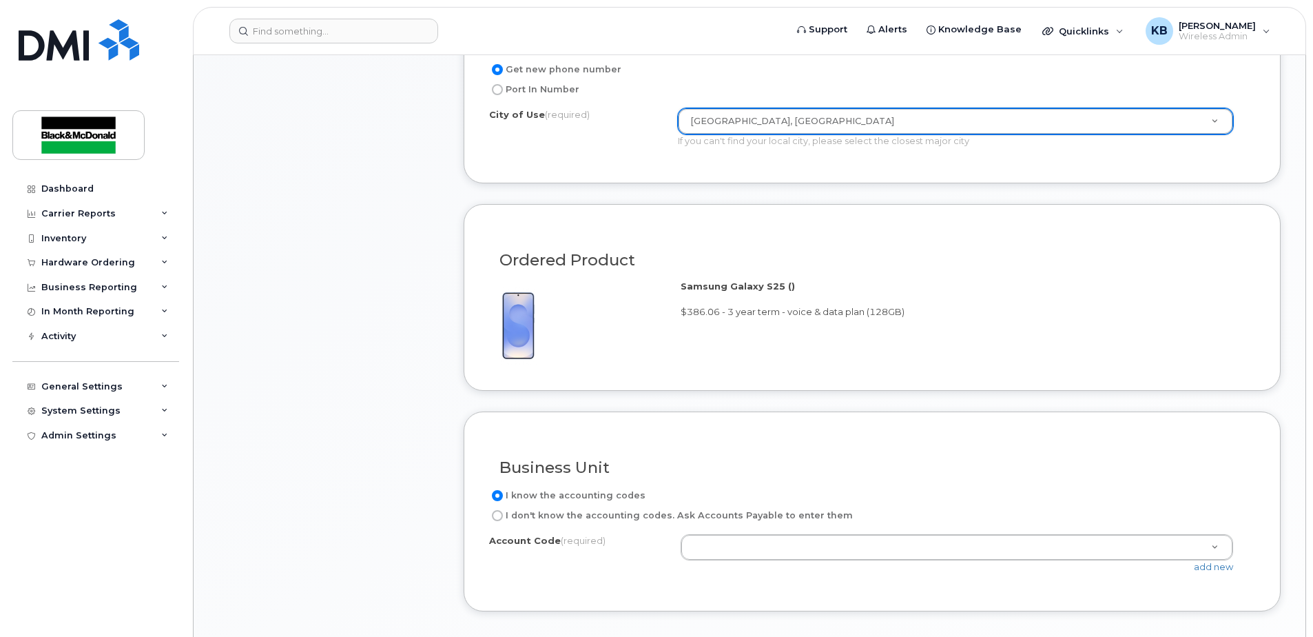
scroll to position [965, 0]
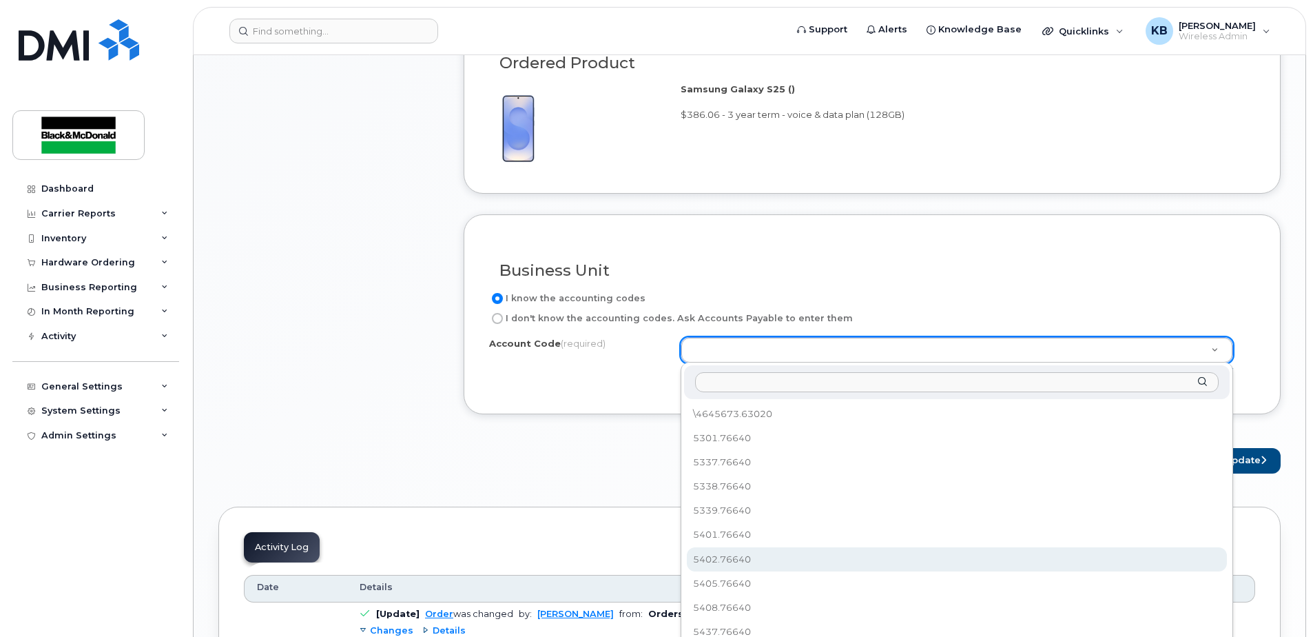
select select "5402.76640"
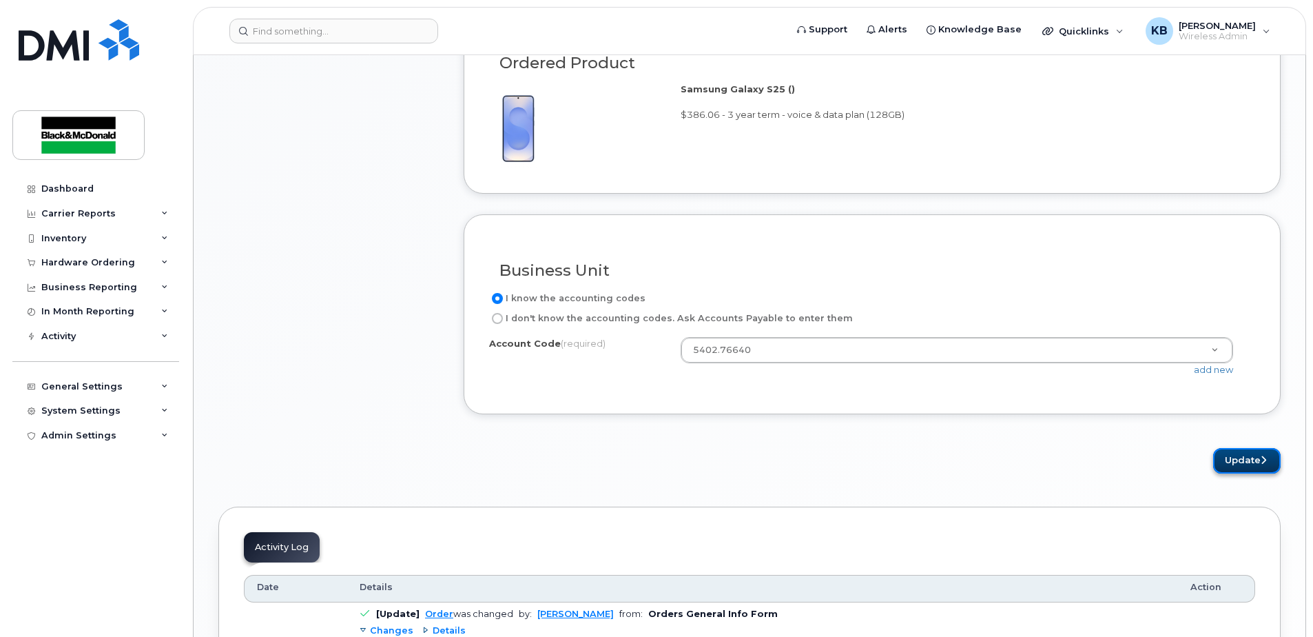
click at [1251, 467] on button "Update" at bounding box center [1247, 460] width 68 height 25
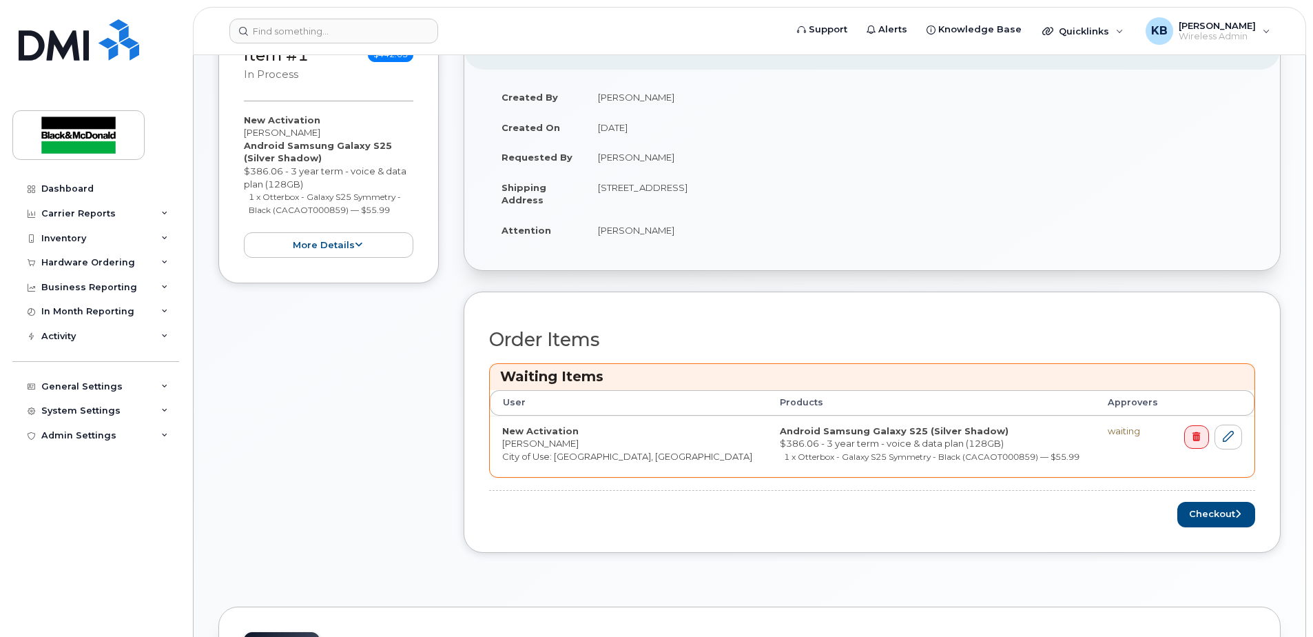
scroll to position [322, 0]
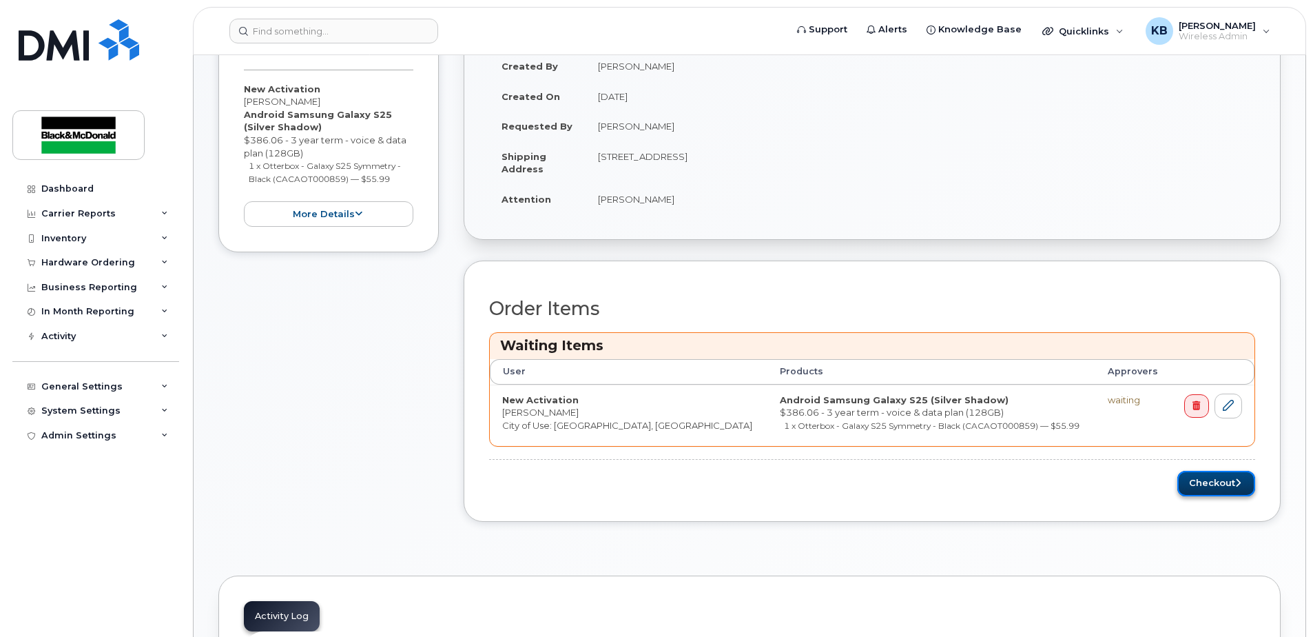
click at [1222, 487] on button "Checkout" at bounding box center [1217, 483] width 78 height 25
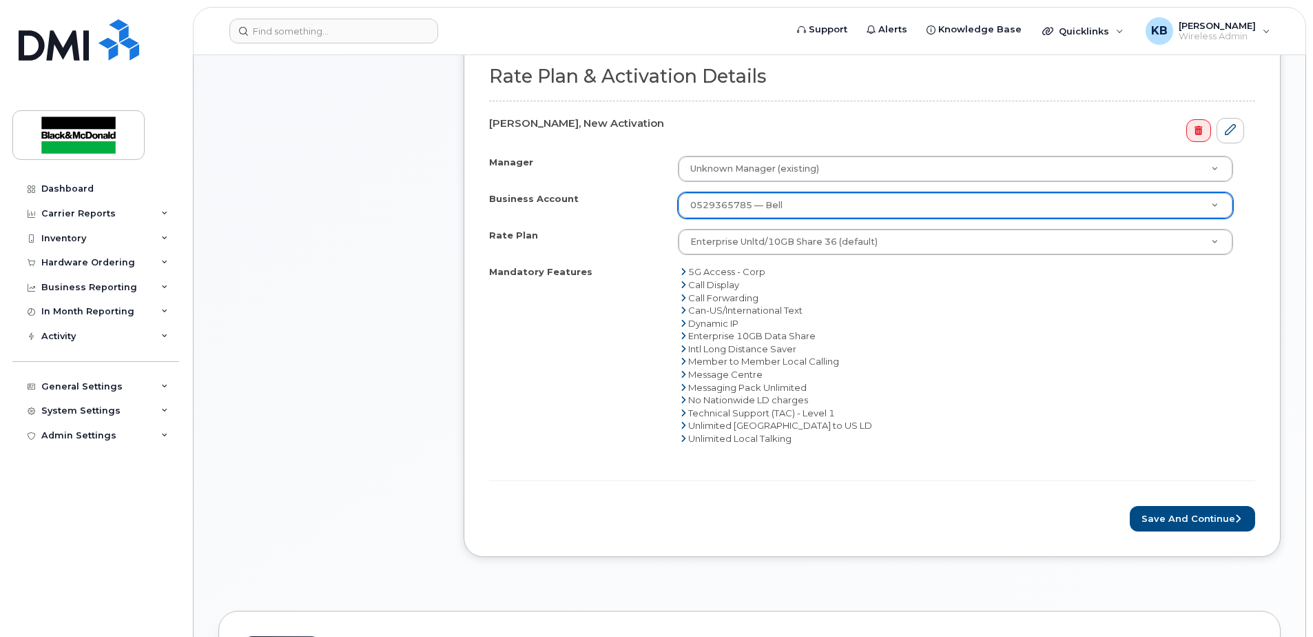
scroll to position [482, 0]
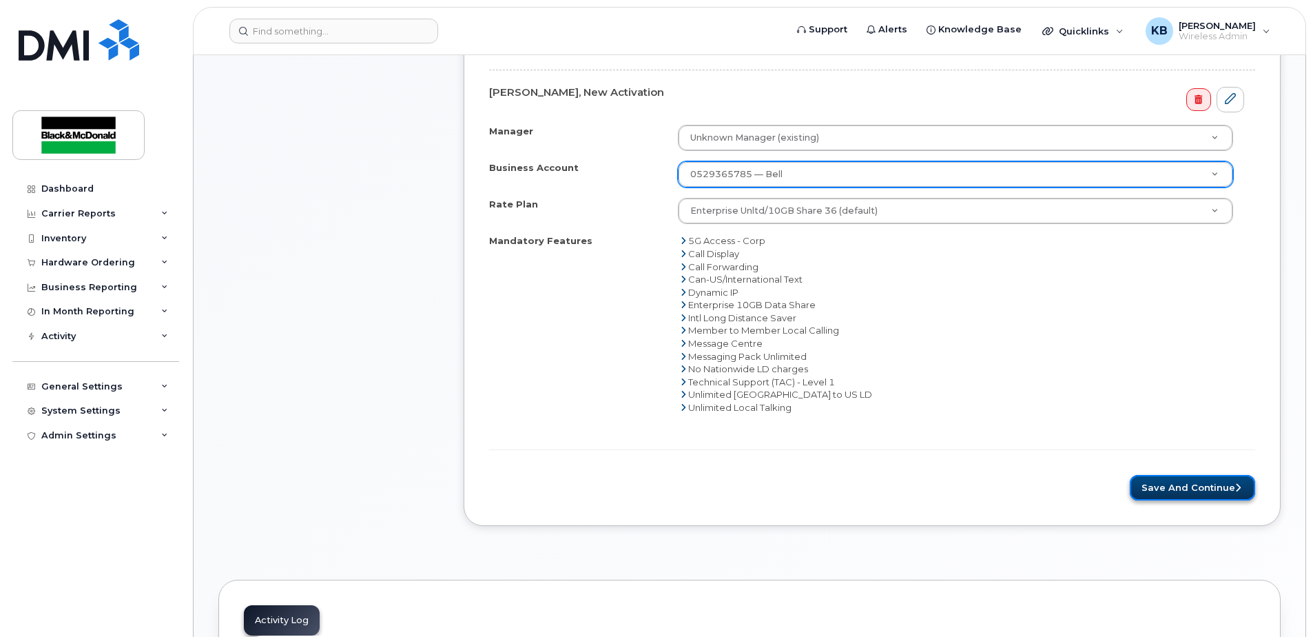
click at [1217, 486] on button "Save and Continue" at bounding box center [1192, 487] width 125 height 25
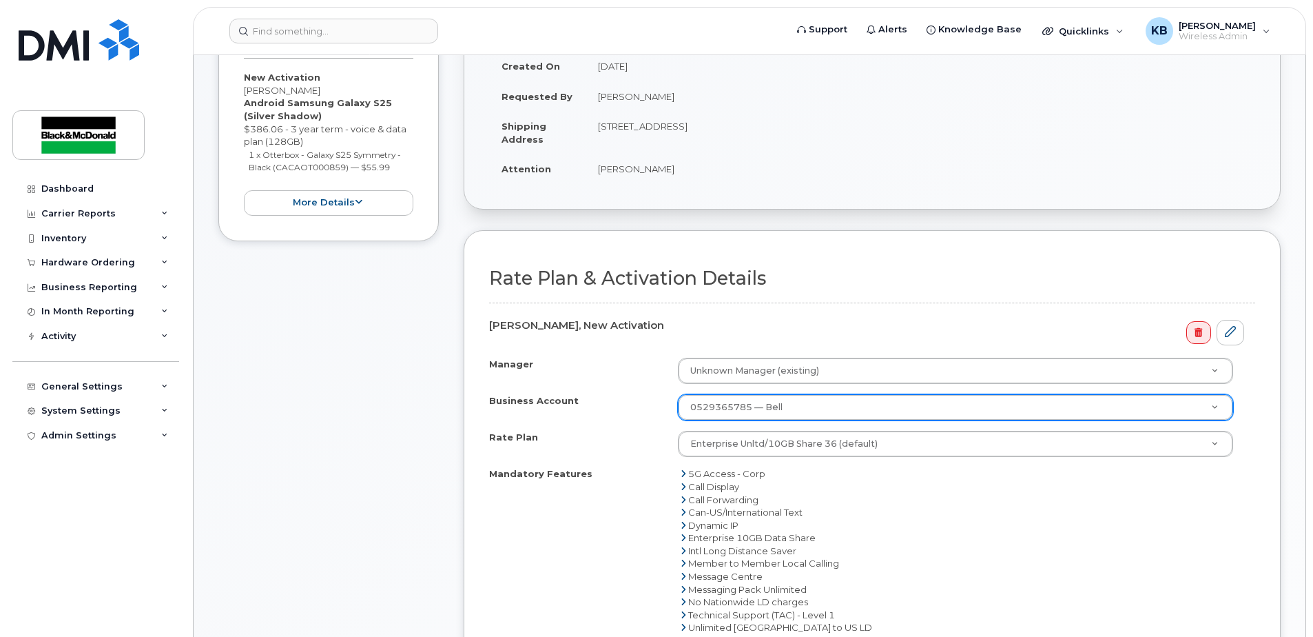
scroll to position [161, 0]
